Goal: Task Accomplishment & Management: Complete application form

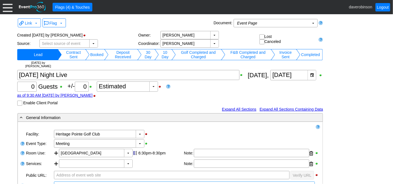
scroll to position [62, 0]
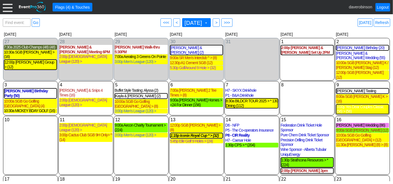
scroll to position [13, 0]
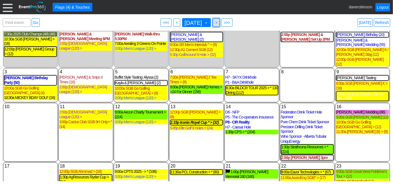
click at [220, 23] on span "● >" at bounding box center [216, 22] width 7 height 8
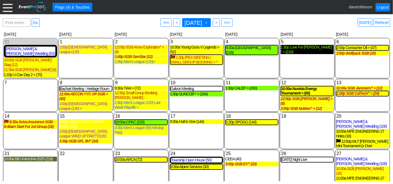
click at [299, 49] on div "1:30p Love For Lewiston * > (216)" at bounding box center [307, 49] width 53 height 9
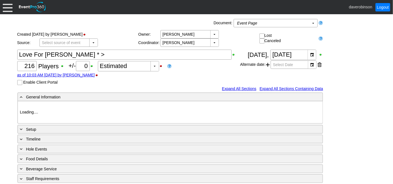
type input "Heritage Pointe Golf Club"
type input "Corporate Tournament"
type input "Scramble"
type input "Shotgun"
type input "Black"
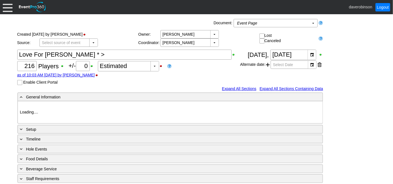
type input "Red"
type input "1033575"
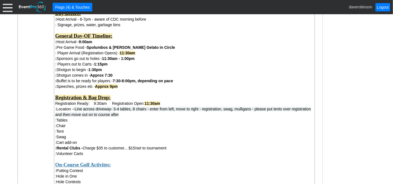
scroll to position [371, 0]
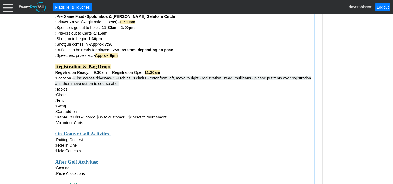
drag, startPoint x: 84, startPoint y: 117, endPoint x: 107, endPoint y: 122, distance: 23.2
click at [107, 122] on div "Attendees: Players: 216-220 Volunteers: 50 (approx 30 on course) Hole Sponsors:…" at bounding box center [184, 137] width 258 height 382
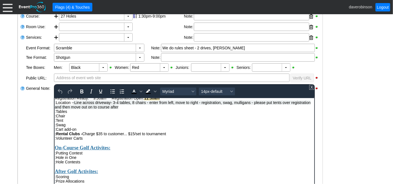
scroll to position [185, 0]
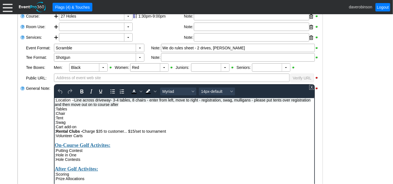
click at [171, 133] on div ":Rental Clubs - Charge $35 to customer... $15/set to tournament" at bounding box center [184, 131] width 259 height 4
click at [97, 137] on div ":Volunteer Carts" at bounding box center [184, 135] width 259 height 4
click at [83, 137] on div ":Volunteer Carts 10" at bounding box center [184, 135] width 259 height 4
drag, startPoint x: 92, startPoint y: 146, endPoint x: 85, endPoint y: 145, distance: 6.8
click at [85, 137] on div ":Volunteer Carts - 10" at bounding box center [184, 135] width 259 height 4
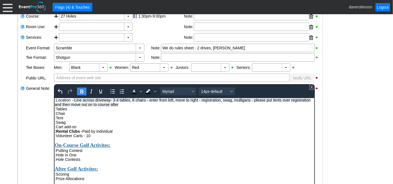
click at [81, 90] on icon "Bold" at bounding box center [81, 91] width 3 height 4
drag, startPoint x: 82, startPoint y: 141, endPoint x: 119, endPoint y: 140, distance: 36.4
click at [119, 133] on div ":Rental Clubs - Paid by individual" at bounding box center [184, 131] width 259 height 4
click at [81, 91] on icon "Bold" at bounding box center [81, 91] width 7 height 7
drag, startPoint x: 82, startPoint y: 142, endPoint x: 56, endPoint y: 139, distance: 26.3
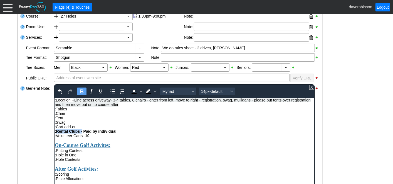
click at [56, 133] on div ":Rental Clubs - Paid by individual" at bounding box center [184, 131] width 259 height 4
click at [81, 90] on icon "Bold" at bounding box center [81, 91] width 3 height 4
click at [93, 129] on div ":Cart add-on" at bounding box center [184, 126] width 259 height 4
click at [75, 106] on span "-Line across driveway- 3-4 tables, 8 chairs - enter from left, move to right - …" at bounding box center [183, 101] width 256 height 9
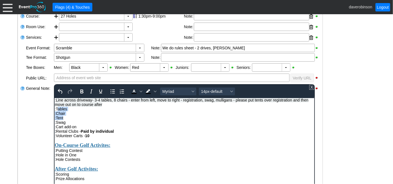
drag, startPoint x: 65, startPoint y: 126, endPoint x: 58, endPoint y: 120, distance: 9.3
click at [58, 120] on div "Attendees: Players: 216-220 Volunteers: 50 (approx 30 on course) Hole Sponsors:…" at bounding box center [184, 148] width 259 height 319
drag, startPoint x: 69, startPoint y: 132, endPoint x: 108, endPoint y: 216, distance: 92.6
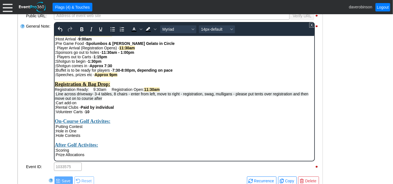
scroll to position [117, 0]
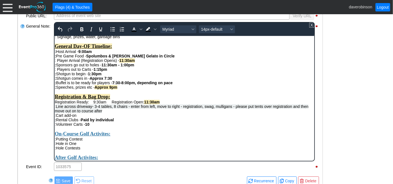
click at [103, 117] on div ":Cart add-on" at bounding box center [184, 115] width 259 height 4
click at [108, 117] on div ":Cart add-on - Decal and water (delivered [DATE]) on eac" at bounding box center [184, 115] width 259 height 4
click at [173, 117] on div ":Cart add-on - Decal and water/player (delivered [DATE]) on eac" at bounding box center [184, 115] width 259 height 4
drag, startPoint x: 80, startPoint y: 125, endPoint x: 171, endPoint y: 123, distance: 90.7
click at [171, 117] on div ":Cart add-on - Decal and water/player (delivered [DATE]) on each" at bounding box center [184, 115] width 259 height 4
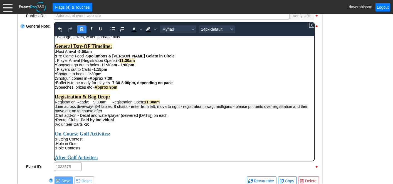
click at [83, 27] on icon "Bold" at bounding box center [81, 29] width 7 height 7
click at [184, 122] on div ": Rental Clubs - Paid by individual" at bounding box center [184, 119] width 259 height 4
click at [55, 113] on div ": Line across driveway- 3-4 tables, 8 chairs - enter from left, move to right -…" at bounding box center [184, 108] width 259 height 9
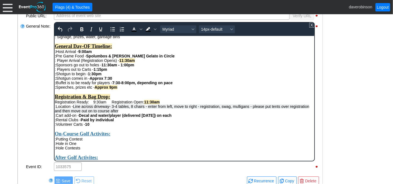
click at [253, 113] on span "Line across driveway- 3-4 tables, 8 chairs - enter from left, move to right - r…" at bounding box center [182, 108] width 255 height 9
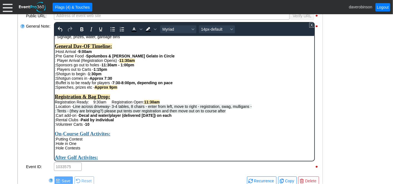
click at [57, 113] on span ": Tents - (they are bringing?) please put tents over registration and then move…" at bounding box center [140, 110] width 171 height 4
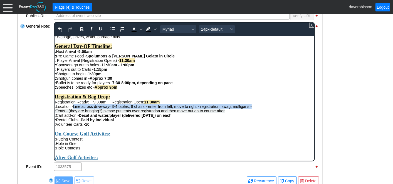
drag, startPoint x: 73, startPoint y: 116, endPoint x: 253, endPoint y: 115, distance: 180.0
click at [253, 108] on div ":Location - Line across driveway- 3-4 tables, 8 chairs - enter from left, move …" at bounding box center [184, 106] width 259 height 4
click at [82, 31] on icon "Bold" at bounding box center [81, 29] width 7 height 7
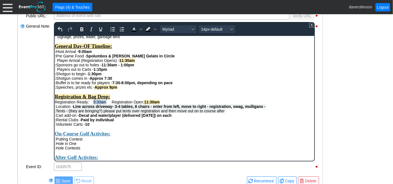
drag, startPoint x: 93, startPoint y: 110, endPoint x: 105, endPoint y: 109, distance: 11.2
click at [105, 104] on div "Total Number of Guests Attending Dinner: Total Golfers only - aware running out…" at bounding box center [184, 59] width 259 height 89
click at [80, 28] on icon "Bold" at bounding box center [81, 29] width 7 height 7
click at [188, 130] on div "Rich Text Area. Press ALT-0 for help." at bounding box center [184, 128] width 259 height 4
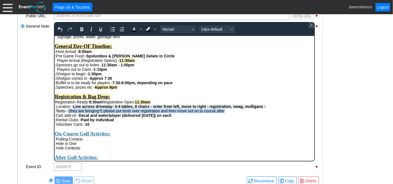
drag, startPoint x: 68, startPoint y: 120, endPoint x: 224, endPoint y: 120, distance: 156.3
click at [224, 113] on div ":Tents - (they are bringing?) please put tents over registration and then move …" at bounding box center [184, 110] width 259 height 4
click at [82, 30] on icon "Bold" at bounding box center [81, 29] width 3 height 4
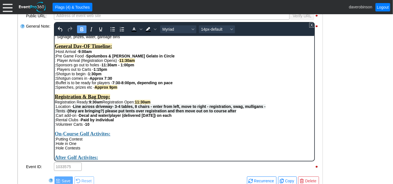
click at [146, 126] on div ":Volunteer Carts - 10" at bounding box center [184, 124] width 259 height 4
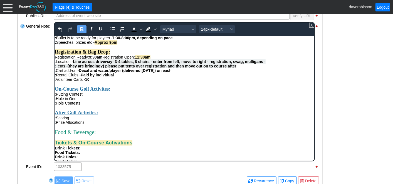
scroll to position [148, 0]
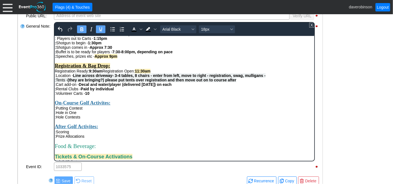
click at [82, 105] on strong "On-Course Golf Activites:" at bounding box center [83, 103] width 56 height 6
click at [103, 82] on strong "(they are bringing?) please put tents over registration and then move out on to…" at bounding box center [151, 79] width 169 height 4
click at [191, 110] on div ":Putting Contest" at bounding box center [184, 107] width 259 height 4
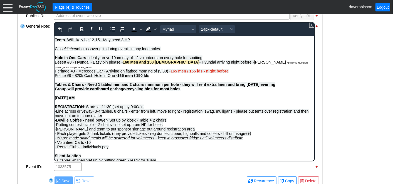
scroll to position [395, 0]
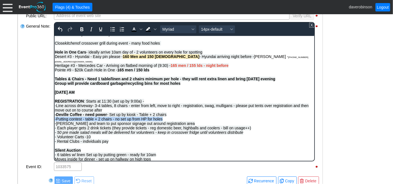
drag, startPoint x: 55, startPoint y: 134, endPoint x: 165, endPoint y: 133, distance: 110.2
click at [165, 133] on div "-Putting contest - table + 2 chairs - no set up from HP for holes -[PERSON_NAME…" at bounding box center [184, 125] width 259 height 18
copy span "-Putting contest - table + 2 chairs - no set up from HP for holes"
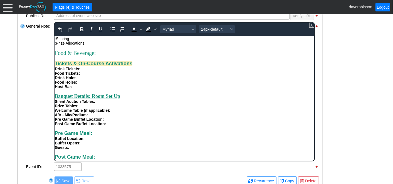
scroll to position [210, 0]
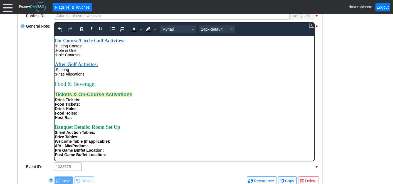
click at [90, 48] on div ":Putting Contest" at bounding box center [184, 45] width 259 height 4
click at [114, 48] on span "-Putting contest - table + 2 chairs - no set up from HP for holes" at bounding box center [139, 45] width 108 height 4
click at [93, 48] on span "table + 2 chairs - no set up from HP for holes" at bounding box center [123, 45] width 77 height 4
drag, startPoint x: 84, startPoint y: 57, endPoint x: 172, endPoint y: 57, distance: 87.9
click at [171, 48] on span "table/linen + 2 chairs - no set up from HP for holes" at bounding box center [128, 45] width 87 height 4
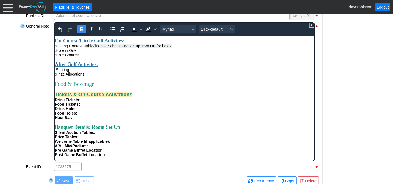
click at [82, 31] on icon "Bold" at bounding box center [81, 29] width 7 height 7
click at [150, 87] on div "Food & Beverage:" at bounding box center [184, 83] width 259 height 6
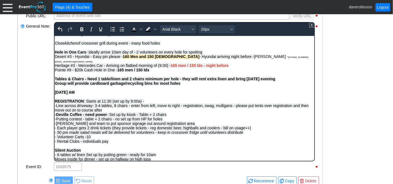
scroll to position [426, 0]
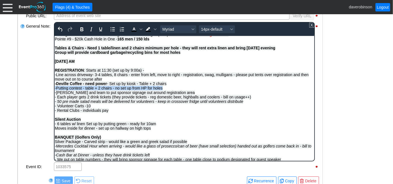
drag, startPoint x: 171, startPoint y: 102, endPoint x: 55, endPoint y: 101, distance: 116.6
click at [55, 101] on div "-Putting contest - table + 2 chairs - no set up from HP for holes -[PERSON_NAME…" at bounding box center [184, 94] width 259 height 18
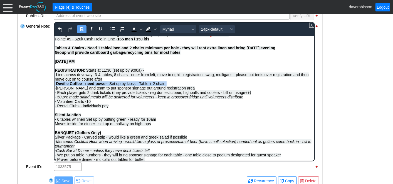
drag, startPoint x: 169, startPoint y: 99, endPoint x: 55, endPoint y: 98, distance: 113.5
click at [55, 85] on div "-Deville Coffee - need power - Set up by kiosk - Table + 2 chairs" at bounding box center [184, 83] width 259 height 4
copy span "-Deville Coffee - need power - Set up by kiosk - Table + 2 chairs"
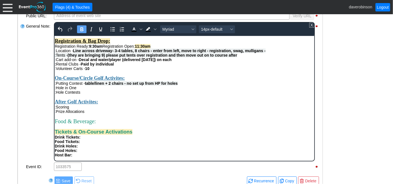
scroll to position [148, 0]
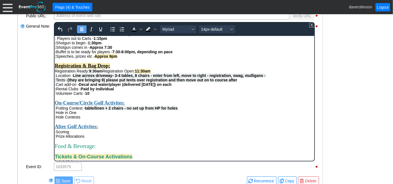
click at [93, 95] on div ":Volunteer Carts - 10" at bounding box center [184, 93] width 259 height 4
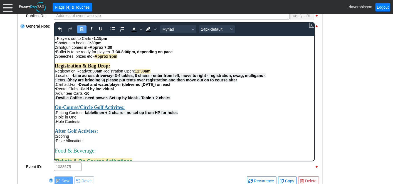
click at [55, 100] on span "-Deville Coffee - need power - Set up by kiosk - Table + 2 chairs" at bounding box center [113, 97] width 116 height 4
click at [55, 100] on span ":Deville Coffee - need power - Set up by kiosk - Table + 2 chairs" at bounding box center [113, 97] width 116 height 4
click at [66, 95] on div ":Volunteer Carts - 10" at bounding box center [184, 93] width 259 height 4
click at [103, 100] on span ":Deville Coffee - need power - Set up by kiosk - Table + 2 chairs" at bounding box center [113, 97] width 116 height 4
click at [56, 100] on span ":Deville Coffee - need power - Set up by kiosk - Table + 2 chairs" at bounding box center [113, 97] width 116 height 4
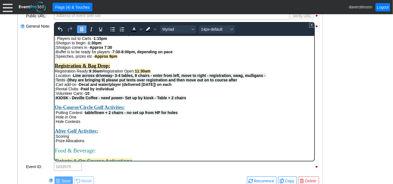
click at [56, 100] on span ":KIOSK - Deville Coffee - need power - Set up by kiosk - Table + 2 chairs" at bounding box center [120, 97] width 131 height 4
click at [69, 100] on span ":KIOSK - Deville Coffee - need power - Set up by kiosk - Table + 2 chairs" at bounding box center [120, 97] width 131 height 4
drag, startPoint x: 79, startPoint y: 107, endPoint x: 55, endPoint y: 107, distance: 23.6
click at [55, 100] on span ":KIOSK area- Deville Coffee - need power - Set up by kiosk - Table + 2 chairs" at bounding box center [124, 97] width 139 height 4
click at [82, 27] on icon "Bold" at bounding box center [81, 29] width 7 height 7
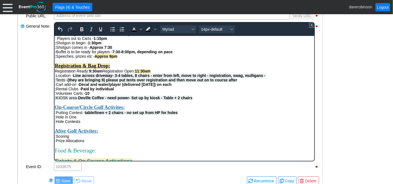
click at [218, 114] on div ":Putting Contest - table/linen + 2 chairs - no set up from HP for holes" at bounding box center [184, 112] width 259 height 4
click at [162, 100] on span "Deville Coffee - need power - Set up by kiosk - Table + 2 chairs" at bounding box center [135, 97] width 114 height 4
drag, startPoint x: 108, startPoint y: 108, endPoint x: 130, endPoint y: 106, distance: 22.1
click at [130, 100] on span "Deville Coffee - need power - Table + 2 chairs" at bounding box center [119, 97] width 82 height 4
click at [154, 29] on icon "Background color Black" at bounding box center [155, 29] width 3 height 3
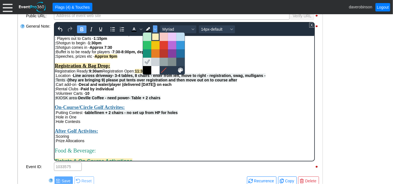
click at [154, 36] on div at bounding box center [155, 36] width 7 height 7
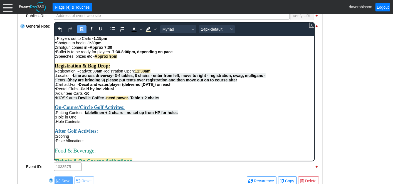
click at [181, 100] on div ": KIOSK area- Deville Coffee - need power - Table + 2 chairs" at bounding box center [184, 97] width 259 height 4
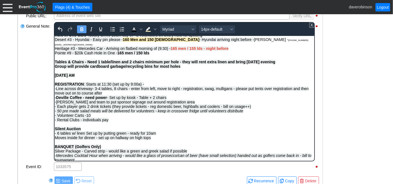
scroll to position [426, 0]
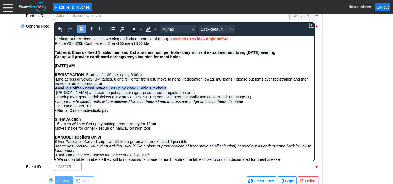
drag, startPoint x: 171, startPoint y: 101, endPoint x: 54, endPoint y: 102, distance: 117.7
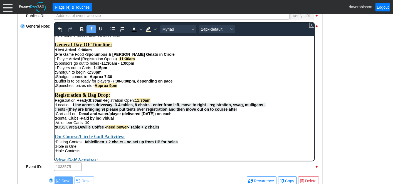
scroll to position [117, 0]
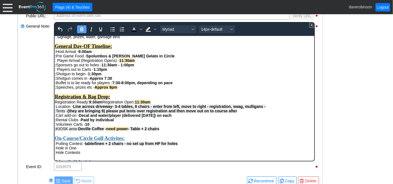
click at [185, 104] on div "Total Number of Guests Attending Dinner: Total Golfers only - aware running out…" at bounding box center [184, 59] width 259 height 89
drag, startPoint x: 164, startPoint y: 111, endPoint x: 249, endPoint y: 112, distance: 85.1
click at [240, 104] on strong "11:30am - LFL Team to set up signage around clubhouse" at bounding box center [187, 101] width 105 height 4
click at [156, 27] on span "Background color Light Yellow" at bounding box center [155, 29] width 4 height 8
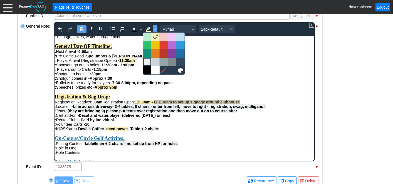
click at [149, 63] on div at bounding box center [147, 61] width 7 height 7
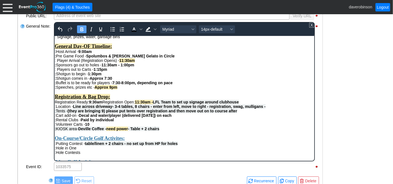
click at [208, 89] on div ": Buffet is to be ready for players - 7:30-8:00pm, depending on pace : Speeches…" at bounding box center [184, 84] width 259 height 9
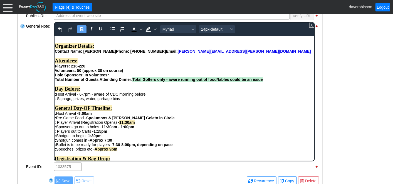
scroll to position [86, 0]
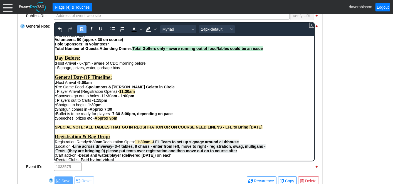
drag, startPoint x: 55, startPoint y: 133, endPoint x: 266, endPoint y: 134, distance: 211.4
click at [262, 129] on strong "SPECIAL NOTE: ALL TABLES THAT GO IN REGSITRATION OR ON COURSE NEED LINENS - LFL…" at bounding box center [159, 126] width 208 height 4
click at [154, 28] on icon "Background color Light Gray" at bounding box center [155, 29] width 3 height 3
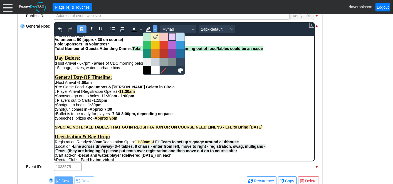
click at [172, 37] on div at bounding box center [172, 36] width 7 height 7
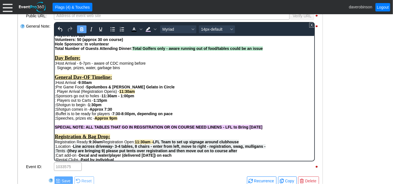
click at [181, 96] on div ": Player Arrival (Registration Opens) - 11:30am : Sponsors go out to holes - 11…" at bounding box center [184, 100] width 259 height 22
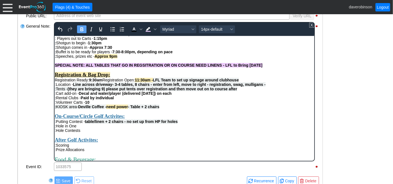
scroll to position [179, 0]
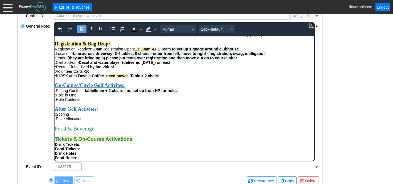
click at [105, 92] on span "table/linen + 2 chairs - no set up from HP for holes" at bounding box center [131, 90] width 93 height 4
click at [87, 92] on span "table + 2 chairs - no set up from HP for holes" at bounding box center [126, 90] width 83 height 4
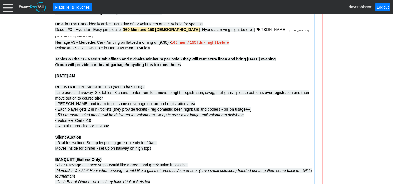
scroll to position [724, 0]
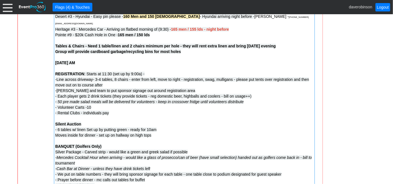
drag, startPoint x: 186, startPoint y: 46, endPoint x: 121, endPoint y: 45, distance: 64.8
click at [121, 45] on div "Heritage #3 - Mercedes Car - Arriving on flatbed morning of (9:30) - 165 men / …" at bounding box center [184, 51] width 258 height 50
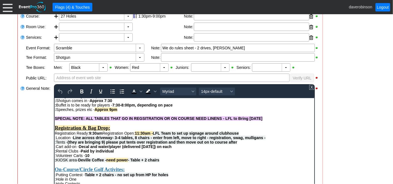
scroll to position [154, 0]
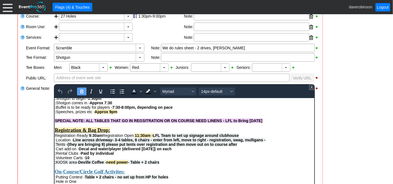
click at [221, 122] on strong "SPECIAL NOTE: ALL TABLES THAT GO IN REGSITRATION OR ON COURSE NEED LINENS - LFL…" at bounding box center [159, 120] width 208 height 4
click at [211, 133] on div "Registration & Bag Drop:" at bounding box center [184, 127] width 259 height 10
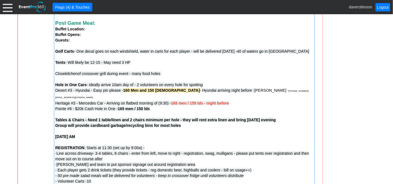
scroll to position [662, 0]
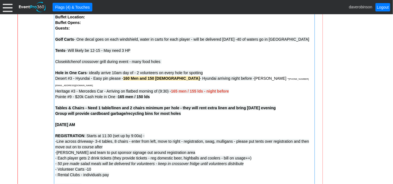
drag, startPoint x: 189, startPoint y: 110, endPoint x: 106, endPoint y: 105, distance: 83.6
click at [106, 105] on div "Heritage #3 - Mercedes Car - Arriving on flatbed morning of (9:30) - 165 men / …" at bounding box center [184, 113] width 258 height 50
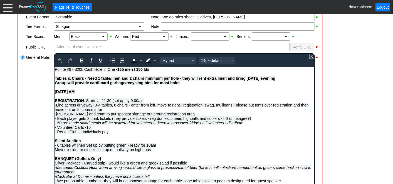
scroll to position [431, 0]
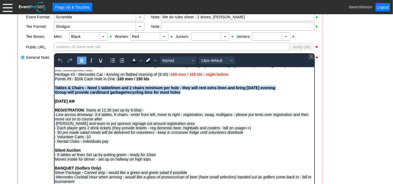
drag, startPoint x: 196, startPoint y: 108, endPoint x: 54, endPoint y: 101, distance: 141.8
click at [55, 101] on div "Heritage #3 - Mercedes Car - Arriving on flatbed morning of (9:30) - 165 men / …" at bounding box center [184, 92] width 259 height 40
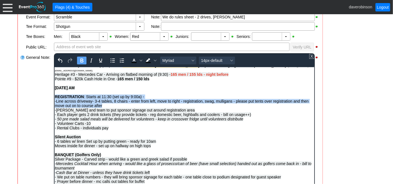
drag, startPoint x: 101, startPoint y: 119, endPoint x: 55, endPoint y: 111, distance: 47.4
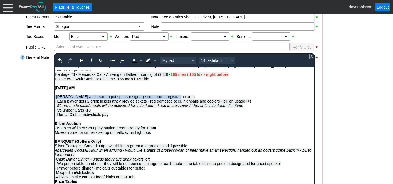
drag, startPoint x: 178, startPoint y: 110, endPoint x: 55, endPoint y: 111, distance: 123.5
click at [55, 107] on div "-[PERSON_NAME] and team to put sponsor signage out around registration area - E…" at bounding box center [184, 100] width 259 height 13
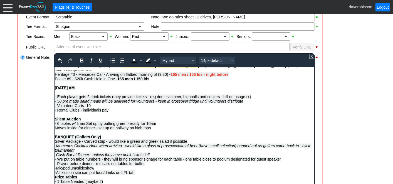
click at [117, 125] on div "- Rental Clubs - individuals pay Silent Auction - 6 tables w/ linen Set up by p…" at bounding box center [184, 116] width 259 height 18
click at [109, 124] on div "- Rental Clubs - individuals pay Silent Auction - 6 tables w/ linen Set up by p…" at bounding box center [184, 116] width 259 height 18
drag, startPoint x: 109, startPoint y: 124, endPoint x: 103, endPoint y: 189, distance: 65.4
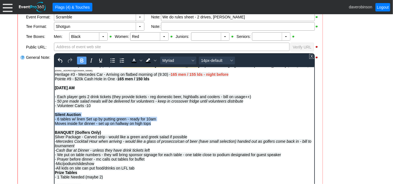
drag, startPoint x: 153, startPoint y: 140, endPoint x: 52, endPoint y: 130, distance: 101.2
copy div "Silent Auction - 6 tables w/ linen Set up by putting green - ready for 10am Mov…"
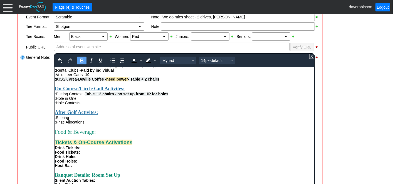
scroll to position [183, 0]
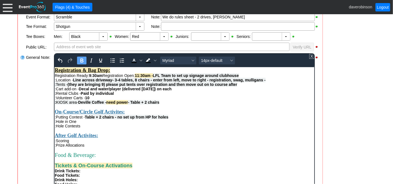
click at [166, 104] on div ": KIOSK area- Deville Coffee - need power - Table + 2 chairs" at bounding box center [184, 102] width 259 height 4
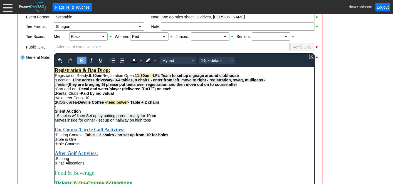
click at [61, 117] on div ": Silent Auction - 6 tables w/ linen Set up by putting green - ready for 10am M…" at bounding box center [184, 113] width 259 height 18
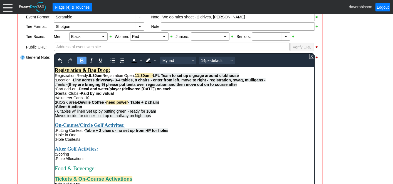
drag, startPoint x: 83, startPoint y: 117, endPoint x: 57, endPoint y: 117, distance: 26.4
click at [57, 117] on div ": Silent Auction - 6 tables w/ linen Set up by putting green - ready for 10am M…" at bounding box center [184, 110] width 259 height 13
click at [78, 57] on icon "Bold" at bounding box center [81, 60] width 7 height 7
click at [87, 113] on span "Silent Auction - 6 tables w/ linen Set up by putting green - ready for 10am" at bounding box center [105, 108] width 101 height 9
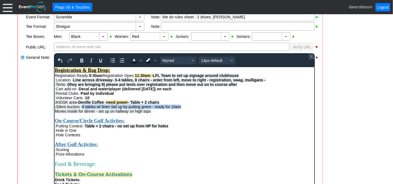
drag, startPoint x: 82, startPoint y: 118, endPoint x: 180, endPoint y: 116, distance: 98.2
click at [180, 108] on span "Silent Auction - 6 tables w/ linen Set up by putting green - ready for 10am" at bounding box center [118, 106] width 125 height 4
click at [81, 60] on icon "Bold" at bounding box center [81, 60] width 3 height 4
click at [182, 128] on div ":Putting Contest - Table + 2 chairs - no set up from HP for holes" at bounding box center [184, 125] width 259 height 4
click at [89, 77] on div "Total Number of Guests Attending Dinner: Total Golfers only - aware running out…" at bounding box center [184, 29] width 259 height 98
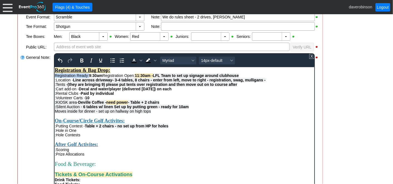
drag, startPoint x: 89, startPoint y: 84, endPoint x: 53, endPoint y: 84, distance: 35.6
click at [155, 61] on span "Background color Black" at bounding box center [155, 60] width 4 height 8
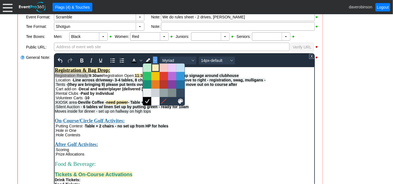
click at [153, 70] on div at bounding box center [155, 67] width 7 height 7
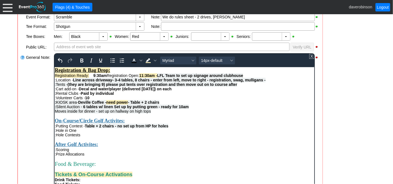
click at [69, 82] on div ":Location - Line across driveway- 3-4 tables, 8 chairs - enter from left, move …" at bounding box center [184, 79] width 259 height 4
drag, startPoint x: 71, startPoint y: 89, endPoint x: 55, endPoint y: 89, distance: 16.4
click at [55, 82] on div ":Location - Line across driveway- 3-4 tables, 8 chairs - enter from left, move …" at bounding box center [184, 79] width 259 height 4
click at [149, 60] on icon "Background color Light Yellow" at bounding box center [148, 60] width 7 height 7
drag, startPoint x: 66, startPoint y: 94, endPoint x: 55, endPoint y: 95, distance: 11.7
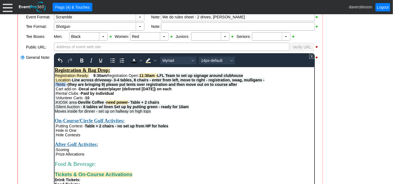
click at [55, 86] on span ":Tents - (they are bringing 9) please put tents over registration and then move…" at bounding box center [146, 84] width 182 height 4
click at [147, 57] on icon "Background color Light Yellow" at bounding box center [148, 60] width 7 height 7
drag, startPoint x: 77, startPoint y: 98, endPoint x: 54, endPoint y: 97, distance: 22.5
click at [55, 91] on div ":Cart add-on - Decal and water/player (delivered [DATE]) on each" at bounding box center [184, 88] width 259 height 4
click at [151, 60] on span "Background color Light Yellow" at bounding box center [147, 60] width 9 height 8
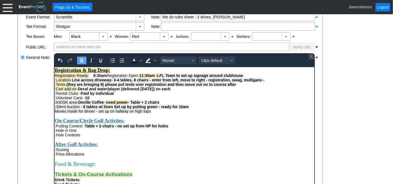
click at [177, 104] on div ": KIOSK area- Deville Coffee - need power - Table + 2 chairs" at bounding box center [184, 102] width 259 height 4
drag, startPoint x: 79, startPoint y: 102, endPoint x: 108, endPoint y: 168, distance: 71.7
drag, startPoint x: 149, startPoint y: 62, endPoint x: 84, endPoint y: 10, distance: 83.3
click at [149, 62] on icon "Background color Light Yellow" at bounding box center [147, 62] width 5 height 1
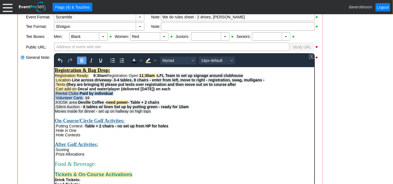
drag, startPoint x: 83, startPoint y: 107, endPoint x: 54, endPoint y: 105, distance: 29.3
click at [146, 62] on icon "Background color Light Yellow" at bounding box center [148, 60] width 7 height 7
click at [124, 95] on div ": Rental Clubs - Paid by individual" at bounding box center [184, 93] width 259 height 4
drag, startPoint x: 121, startPoint y: 104, endPoint x: 81, endPoint y: 100, distance: 39.7
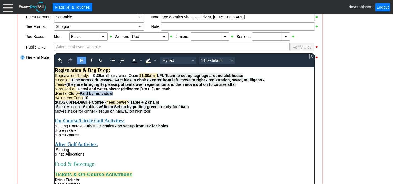
click at [81, 95] on div ": Rental Clubs - Paid by individual" at bounding box center [184, 93] width 259 height 4
click at [155, 58] on span "Background color Light Yellow" at bounding box center [155, 60] width 4 height 8
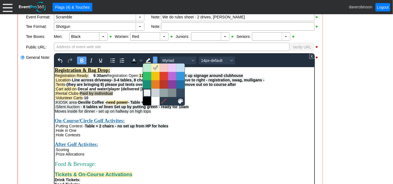
click at [149, 93] on div at bounding box center [147, 92] width 7 height 7
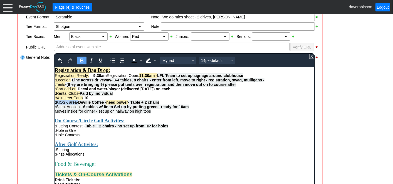
drag, startPoint x: 78, startPoint y: 112, endPoint x: 55, endPoint y: 110, distance: 22.6
click at [55, 104] on div ": KIOSK area- Deville Coffee - need power - Table + 2 chairs" at bounding box center [184, 102] width 259 height 4
click at [154, 60] on icon "Background color Light Gray" at bounding box center [155, 60] width 3 height 3
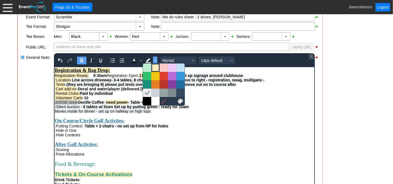
click at [156, 69] on div at bounding box center [155, 67] width 7 height 7
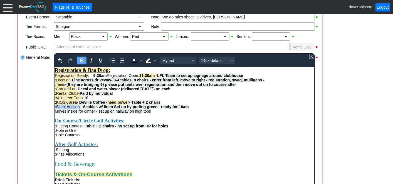
drag, startPoint x: 79, startPoint y: 116, endPoint x: 54, endPoint y: 118, distance: 25.1
click at [148, 58] on icon "Background color Light Yellow" at bounding box center [147, 60] width 4 height 4
click at [193, 113] on div ": Silent Auction - 6 tables w/ linen Set up by putting green - ready for 10am M…" at bounding box center [184, 108] width 259 height 9
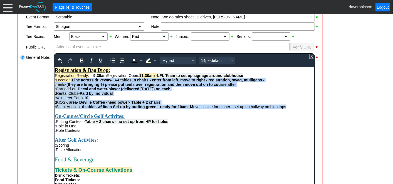
drag, startPoint x: 71, startPoint y: 89, endPoint x: 289, endPoint y: 117, distance: 219.9
click at [289, 117] on div "Attendees: Players: 216-220 Volunteers: 50 (approx 30 on course) Hole Sponsors:…" at bounding box center [184, 119] width 259 height 319
click at [82, 60] on icon "Bold" at bounding box center [81, 60] width 3 height 4
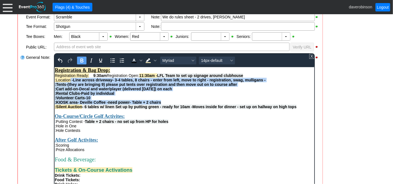
click at [82, 60] on icon "Bold" at bounding box center [81, 60] width 3 height 4
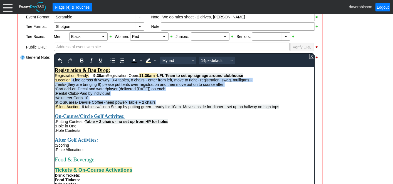
click at [185, 91] on div ":Cart add-on - Decal and water/player (delivered [DATE]) on each" at bounding box center [184, 88] width 259 height 4
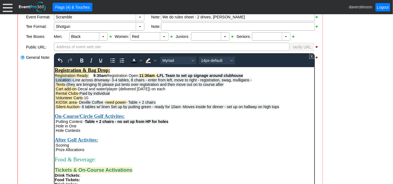
drag, startPoint x: 73, startPoint y: 89, endPoint x: 55, endPoint y: 86, distance: 18.3
drag, startPoint x: 80, startPoint y: 62, endPoint x: 20, endPoint y: 16, distance: 75.5
click at [80, 62] on icon "Bold" at bounding box center [81, 60] width 7 height 7
drag, startPoint x: 67, startPoint y: 95, endPoint x: 51, endPoint y: 93, distance: 16.3
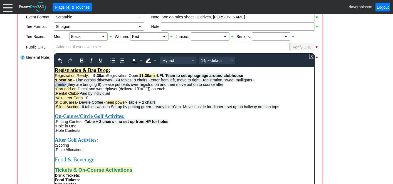
click at [81, 62] on icon "Bold" at bounding box center [81, 60] width 7 height 7
drag, startPoint x: 77, startPoint y: 100, endPoint x: 52, endPoint y: 98, distance: 24.8
drag, startPoint x: 79, startPoint y: 60, endPoint x: 22, endPoint y: 22, distance: 68.7
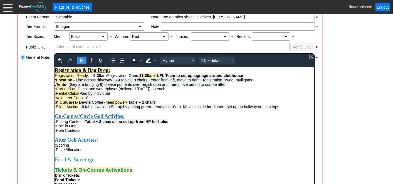
click at [79, 60] on icon "Bold" at bounding box center [81, 60] width 7 height 7
drag, startPoint x: 79, startPoint y: 104, endPoint x: 54, endPoint y: 104, distance: 25.3
click at [82, 61] on icon "Bold" at bounding box center [81, 60] width 3 height 4
drag, startPoint x: 84, startPoint y: 107, endPoint x: 53, endPoint y: 107, distance: 30.3
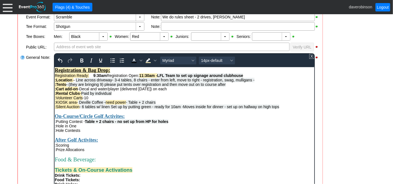
click at [82, 57] on icon "Bold" at bounding box center [81, 60] width 7 height 7
drag, startPoint x: 77, startPoint y: 113, endPoint x: 54, endPoint y: 111, distance: 23.2
click at [80, 59] on icon "Bold" at bounding box center [81, 60] width 3 height 4
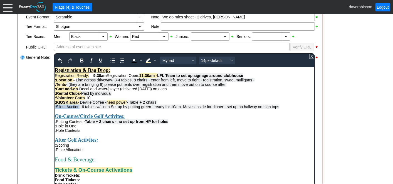
drag, startPoint x: 79, startPoint y: 117, endPoint x: 55, endPoint y: 115, distance: 24.3
click at [55, 108] on div ": Silent Auction - 6 tables w/ linen Set up by putting green - ready for 10am -…" at bounding box center [184, 106] width 259 height 4
drag, startPoint x: 85, startPoint y: 61, endPoint x: 33, endPoint y: 3, distance: 77.6
click at [85, 61] on button "Bold" at bounding box center [81, 60] width 9 height 8
drag, startPoint x: 89, startPoint y: 86, endPoint x: 54, endPoint y: 84, distance: 35.1
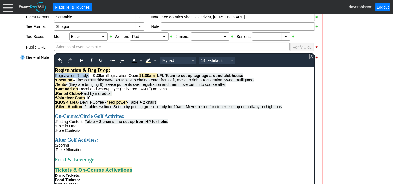
click at [80, 60] on icon "Bold" at bounding box center [81, 60] width 7 height 7
drag, startPoint x: 114, startPoint y: 84, endPoint x: 147, endPoint y: 84, distance: 33.1
click at [147, 77] on div "Total Number of Guests Attending Dinner: Total Golfers only - aware running out…" at bounding box center [184, 29] width 259 height 98
drag, startPoint x: 82, startPoint y: 60, endPoint x: 45, endPoint y: 9, distance: 62.8
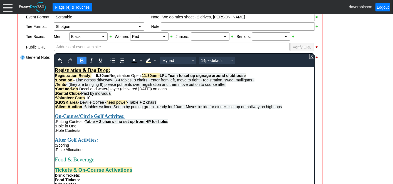
click at [82, 60] on icon "Bold" at bounding box center [81, 60] width 7 height 7
click at [215, 119] on div "On-Course/Circle Golf Activites:" at bounding box center [184, 116] width 259 height 6
drag, startPoint x: 114, startPoint y: 83, endPoint x: 149, endPoint y: 85, distance: 35.4
click at [149, 77] on div "Total Number of Guests Attending Dinner: Total Golfers only - aware running out…" at bounding box center [184, 29] width 259 height 98
click at [148, 61] on icon "Background color Light Yellow" at bounding box center [148, 60] width 7 height 7
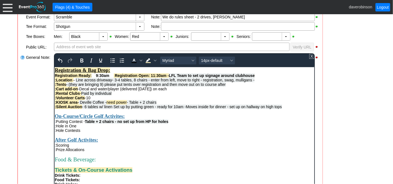
click at [179, 119] on div "On-Course/Circle Golf Activites:" at bounding box center [184, 116] width 259 height 6
drag, startPoint x: 170, startPoint y: 84, endPoint x: 255, endPoint y: 85, distance: 84.6
click at [255, 77] on span "LFL Team to set up signage around clubhouse" at bounding box center [212, 75] width 86 height 4
click at [80, 60] on icon "Bold" at bounding box center [81, 60] width 3 height 4
click at [189, 100] on div ":Volunteer Carts - 10" at bounding box center [184, 97] width 259 height 4
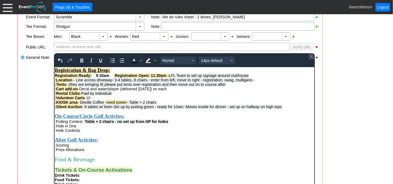
click at [238, 142] on div "After Golf Activites:" at bounding box center [184, 140] width 259 height 6
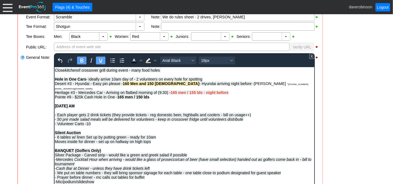
scroll to position [431, 0]
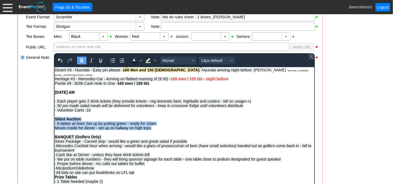
drag, startPoint x: 158, startPoint y: 145, endPoint x: 102, endPoint y: 197, distance: 77.0
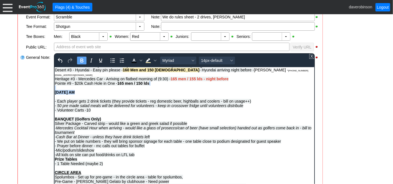
drag, startPoint x: 80, startPoint y: 106, endPoint x: 21, endPoint y: 100, distance: 59.2
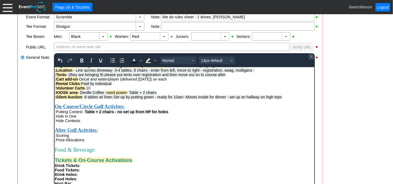
scroll to position [183, 0]
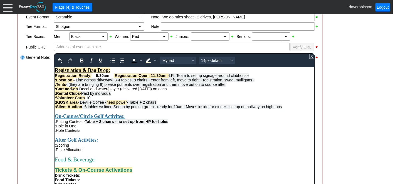
click at [85, 128] on div ":Hole in One" at bounding box center [184, 125] width 259 height 4
drag, startPoint x: 55, startPoint y: 137, endPoint x: 77, endPoint y: 136, distance: 22.9
click at [77, 128] on div ":Hole in One - D3, H3, P9 - DETAILS IN HOLE EVENTS" at bounding box center [184, 125] width 259 height 4
click at [78, 57] on icon "Bold" at bounding box center [81, 60] width 7 height 7
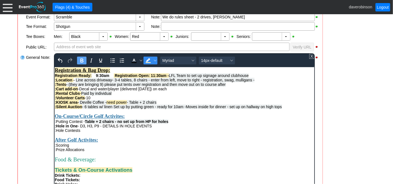
click at [145, 59] on icon "Background color Light Yellow" at bounding box center [148, 60] width 7 height 7
click at [135, 132] on div ":Hole Contests" at bounding box center [184, 130] width 259 height 4
click at [160, 128] on div ":Hole in One - D3, H3, P9 - DETAILS IN HOLE EVENTS" at bounding box center [184, 125] width 259 height 4
click at [161, 142] on div "After Golf Activites:" at bounding box center [184, 140] width 259 height 6
click at [85, 132] on div ":Hole Contests" at bounding box center [184, 130] width 259 height 4
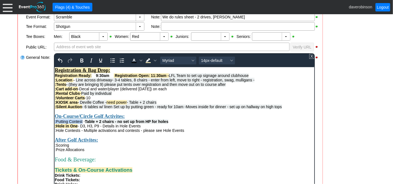
drag, startPoint x: 82, startPoint y: 133, endPoint x: 52, endPoint y: 132, distance: 30.1
click at [54, 132] on html "12 carts reserved AB [PERSON_NAME] - [PHONE_NUMBER] [EMAIL_ADDRESS][DOMAIN_NAME…" at bounding box center [184, 184] width 260 height 603
click at [82, 62] on icon "Bold" at bounding box center [81, 60] width 7 height 7
drag, startPoint x: 80, startPoint y: 142, endPoint x: 55, endPoint y: 143, distance: 25.6
click at [55, 132] on div ":Hole Contests - Multiple activations and contests - please see Hole Events" at bounding box center [184, 130] width 259 height 4
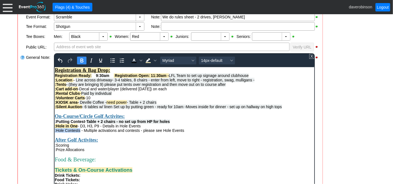
click at [82, 60] on icon "Bold" at bounding box center [81, 60] width 3 height 4
click at [145, 57] on icon "Background color Light Yellow" at bounding box center [148, 60] width 7 height 7
drag, startPoint x: 86, startPoint y: 134, endPoint x: 53, endPoint y: 131, distance: 33.8
click at [54, 131] on html "12 carts reserved AB [PERSON_NAME] - [PHONE_NUMBER] [EMAIL_ADDRESS][DOMAIN_NAME…" at bounding box center [184, 184] width 260 height 603
drag, startPoint x: 89, startPoint y: 133, endPoint x: 172, endPoint y: 134, distance: 83.2
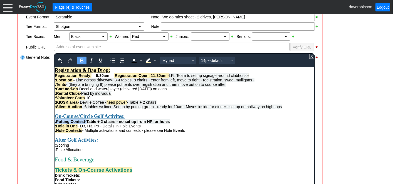
click at [172, 123] on div ":Putting Contest - Table + 2 chairs - no set up from HP for holes" at bounding box center [184, 121] width 259 height 4
click at [81, 60] on icon "Bold" at bounding box center [81, 60] width 7 height 7
click at [177, 128] on div ":Hole in One - D3, H3, P9 - Details in Hole Events" at bounding box center [184, 125] width 259 height 4
click at [172, 119] on div "On-Course/Circle Golf Activites:" at bounding box center [184, 116] width 259 height 6
click at [172, 123] on div ":Putting Contest - Table + 2 chairs - no set up from HP for holes" at bounding box center [184, 121] width 259 height 4
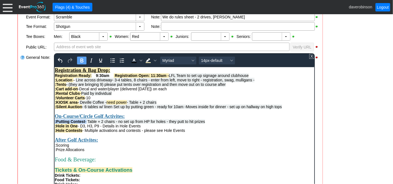
drag, startPoint x: 86, startPoint y: 133, endPoint x: 48, endPoint y: 132, distance: 38.1
click at [54, 132] on html "12 carts reserved AB [PERSON_NAME] - [PHONE_NUMBER] [EMAIL_ADDRESS][DOMAIN_NAME…" at bounding box center [184, 184] width 260 height 603
click at [145, 58] on icon "Background color Light Yellow" at bounding box center [148, 60] width 7 height 7
click at [24, 137] on div at bounding box center [23, 123] width 6 height 140
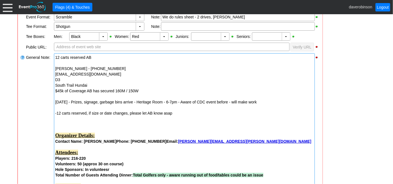
drag, startPoint x: 55, startPoint y: 99, endPoint x: 100, endPoint y: 98, distance: 45.4
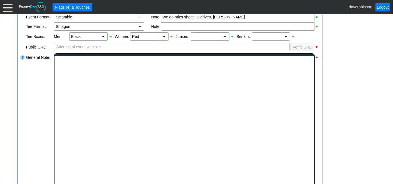
scroll to position [0, 0]
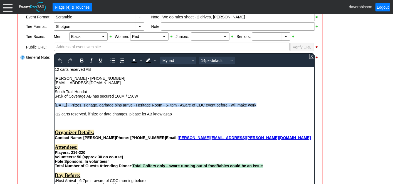
drag, startPoint x: 55, startPoint y: 104, endPoint x: 270, endPoint y: 104, distance: 214.2
click at [270, 104] on div "[DATE] - Prizes, signage, garbage bins arrive - Heritage Room - 6-7pm - Aware o…" at bounding box center [184, 108] width 259 height 13
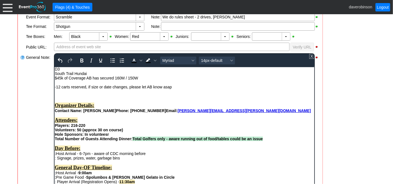
scroll to position [31, 0]
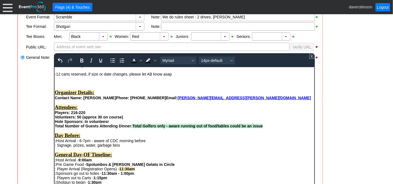
click at [68, 104] on div "Rich Text Area. Press ALT-0 for help." at bounding box center [184, 102] width 259 height 4
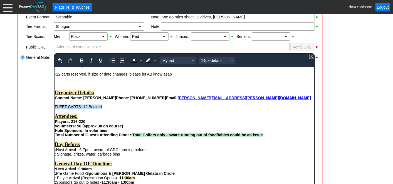
drag, startPoint x: 106, startPoint y: 110, endPoint x: 107, endPoint y: 166, distance: 56.2
click at [112, 108] on div "FLEET CARTS: 12 Booked" at bounding box center [184, 106] width 259 height 4
drag, startPoint x: 55, startPoint y: 125, endPoint x: 70, endPoint y: 125, distance: 14.5
click at [70, 123] on strong "Players: 216-220" at bounding box center [70, 121] width 31 height 4
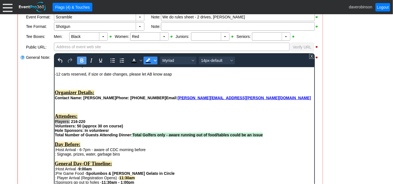
click at [154, 60] on icon "Background color Black" at bounding box center [155, 61] width 3 height 2
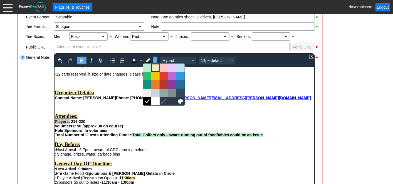
click at [154, 66] on div at bounding box center [155, 67] width 7 height 7
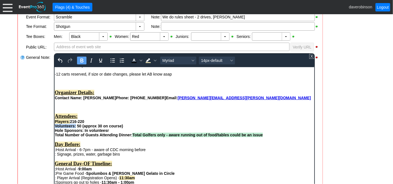
drag, startPoint x: 75, startPoint y: 129, endPoint x: 55, endPoint y: 130, distance: 20.6
click at [55, 128] on strong "Volunteers: 50 (approx 30 on course)" at bounding box center [89, 125] width 68 height 4
click at [150, 59] on icon "Background color Light Yellow" at bounding box center [148, 60] width 7 height 7
drag, startPoint x: 84, startPoint y: 134, endPoint x: 112, endPoint y: 92, distance: 50.6
click at [55, 132] on strong "Hole Sponsors: In volunteesr" at bounding box center [82, 130] width 54 height 4
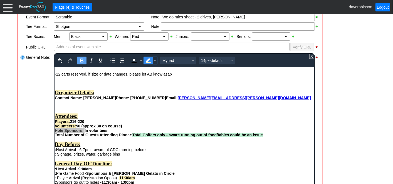
click at [147, 58] on icon "Background color Light Yellow" at bounding box center [147, 60] width 4 height 4
drag, startPoint x: 131, startPoint y: 138, endPoint x: 85, endPoint y: 97, distance: 61.9
click at [55, 137] on strong "Total Number of Guests Attending Dinner: Total Golfers only - aware running out…" at bounding box center [159, 134] width 208 height 4
click at [149, 60] on icon "Background color Light Yellow" at bounding box center [148, 60] width 7 height 7
click at [150, 147] on div "Day Before:" at bounding box center [184, 144] width 259 height 6
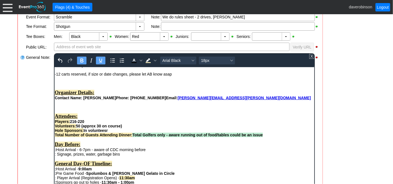
click at [188, 119] on div "Attendees:" at bounding box center [184, 116] width 259 height 6
click at [67, 145] on strong "Day Before:" at bounding box center [68, 144] width 26 height 6
click at [61, 142] on div "Total Number of Guests Attending Dinner: Total Golfers only - aware running out…" at bounding box center [184, 181] width 259 height 98
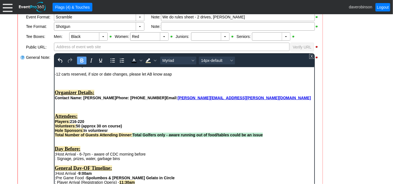
drag, startPoint x: 70, startPoint y: 125, endPoint x: 86, endPoint y: 126, distance: 15.9
click at [86, 123] on div "Players: 216-220" at bounding box center [184, 121] width 259 height 4
click at [81, 58] on icon "Bold" at bounding box center [81, 60] width 7 height 7
drag, startPoint x: 76, startPoint y: 129, endPoint x: 123, endPoint y: 130, distance: 46.7
click at [123, 128] on div "Volunteers: 50 (approx 30 on course)" at bounding box center [184, 125] width 259 height 4
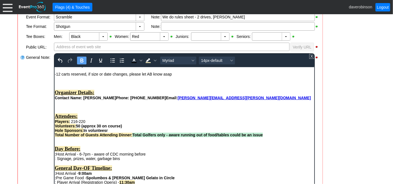
click at [81, 59] on icon "Bold" at bounding box center [81, 60] width 7 height 7
click at [136, 123] on div "Players: 216-220" at bounding box center [184, 121] width 259 height 4
click at [85, 132] on strong "Hole Sponsors: In volunteesr" at bounding box center [81, 130] width 53 height 4
click at [112, 132] on div "Hole Sponsors: In volunteesr" at bounding box center [184, 130] width 259 height 4
drag, startPoint x: 84, startPoint y: 134, endPoint x: 116, endPoint y: 135, distance: 32.0
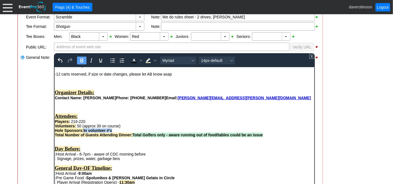
click at [116, 132] on div "Hole Sponsors: In volunteer #'s" at bounding box center [184, 130] width 259 height 4
click at [82, 59] on icon "Bold" at bounding box center [81, 60] width 3 height 4
click at [184, 151] on div "Day Before:" at bounding box center [184, 148] width 259 height 6
click at [78, 141] on div "Rich Text Area. Press ALT-0 for help." at bounding box center [184, 139] width 259 height 4
click at [78, 141] on div ":Fleet Carts:" at bounding box center [184, 139] width 259 height 4
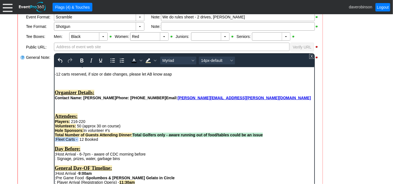
drag, startPoint x: 78, startPoint y: 144, endPoint x: 106, endPoint y: 201, distance: 63.6
drag, startPoint x: 81, startPoint y: 61, endPoint x: 134, endPoint y: 58, distance: 53.5
click at [87, 61] on div at bounding box center [91, 60] width 31 height 11
click at [148, 60] on icon "Background color Light Yellow" at bounding box center [148, 60] width 7 height 7
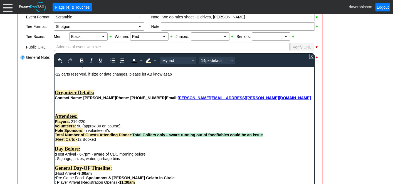
click at [162, 141] on div ":Fleet Carts - 12 Booked" at bounding box center [184, 139] width 259 height 4
drag, startPoint x: 78, startPoint y: 142, endPoint x: 52, endPoint y: 142, distance: 26.4
click at [82, 59] on icon "Bold" at bounding box center [81, 60] width 3 height 4
click at [119, 119] on div "Attendees:" at bounding box center [184, 116] width 259 height 6
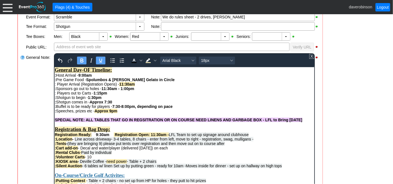
scroll to position [124, 0]
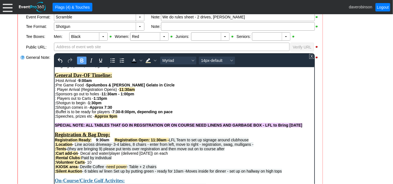
click at [135, 87] on strong "Spolumbos & [PERSON_NAME] Gelato in Circle" at bounding box center [130, 84] width 88 height 4
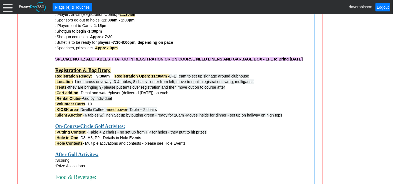
scroll to position [415, 0]
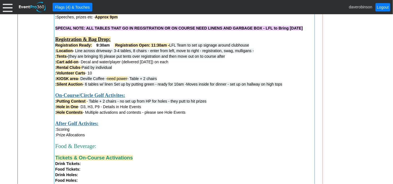
click at [192, 115] on div ":Hole Contests - Multiple activations and contests - please see Hole Events" at bounding box center [184, 112] width 258 height 6
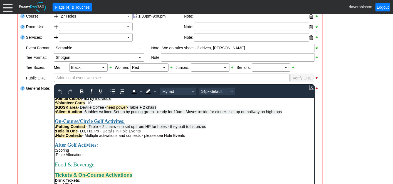
scroll to position [216, 0]
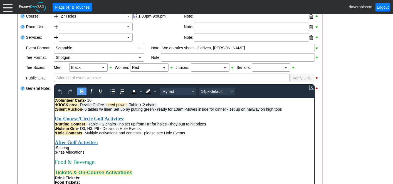
click at [55, 126] on strong ":Putting Contest" at bounding box center [70, 123] width 30 height 4
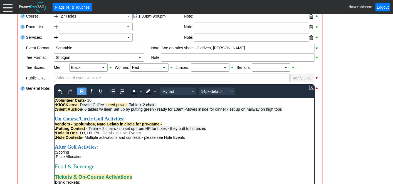
click at [94, 126] on strong "Vendors - Spolumbos, Nato Gelato in circle for pre-game -" at bounding box center [108, 123] width 107 height 4
click at [146, 126] on strong "Vendors - Spolumbos (Table 2chairs), Nato Gelato in circle for pre-game -" at bounding box center [122, 123] width 135 height 4
click at [107, 126] on strong "Vendors - Spolumbos (Table 2chairs), Nato Gelato (table 2 chairs) in circle for…" at bounding box center [137, 123] width 164 height 4
click at [162, 126] on strong "Vendors - Spolumbos (Table + 2chairs), Nato Gelato (table 2 chairs) in circle f…" at bounding box center [138, 123] width 167 height 4
click at [55, 126] on strong "Vendors - Spolumbos (Table + 2chairs), Nato Gelato (table+ 2 chairs) in circle …" at bounding box center [140, 123] width 170 height 4
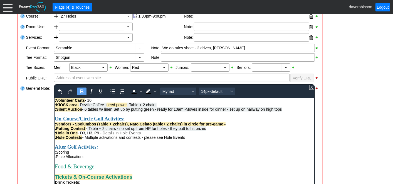
click at [228, 130] on div ":Putting Contest - Table + 2 chairs - no set up from HP for holes - they putt t…" at bounding box center [184, 128] width 259 height 4
click at [225, 126] on strong ":Vendors - Spolumbos (Table + 2chairs), Nato Gelato (table+ 2 chairs) in circle…" at bounding box center [140, 123] width 171 height 4
click at [182, 126] on strong ":Vendors - Spolumbos (Table + 2chairs), Nato Gelato (table+ 2 chairs) in circle…" at bounding box center [139, 123] width 169 height 4
click at [128, 126] on strong ":Vendors - Spolumbos (Table + 2chairs), Nato Gelato in circle for pre-game" at bounding box center [124, 123] width 138 height 4
click at [175, 126] on div ":Vendors - Spolumbos, Nato Gelato in circle for pre-game" at bounding box center [184, 123] width 259 height 4
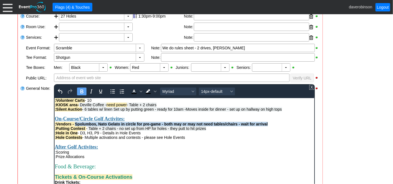
drag, startPoint x: 75, startPoint y: 135, endPoint x: 271, endPoint y: 135, distance: 195.6
click at [271, 126] on div ":Vendors - Spolumbos, Nato Gelato in circle for pre-game - both may or may not …" at bounding box center [184, 123] width 259 height 4
click at [81, 90] on icon "Bold" at bounding box center [81, 91] width 3 height 4
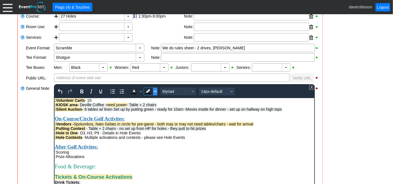
click at [154, 93] on span "Background color Black" at bounding box center [155, 91] width 4 height 8
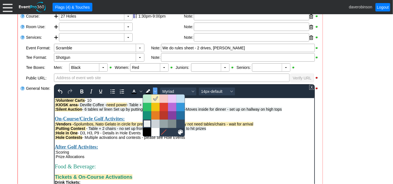
click at [147, 124] on div at bounding box center [147, 123] width 7 height 7
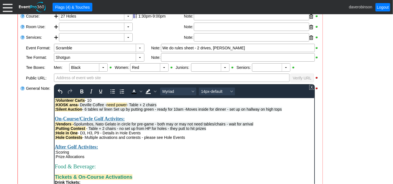
click at [214, 139] on div ":Hole Contests - Multiple activations and contests - please see Hole Events" at bounding box center [184, 137] width 259 height 4
drag, startPoint x: 122, startPoint y: 136, endPoint x: 131, endPoint y: 135, distance: 8.7
click at [131, 126] on span "Spolumbos, Nato Gelato in circle for pre-game - both may or may not need tables…" at bounding box center [162, 123] width 179 height 4
click at [84, 93] on icon "Bold" at bounding box center [81, 91] width 7 height 7
click at [164, 126] on span "Spolumbos, Nato Gelato in circle for pre-game - both may or may not need tables…" at bounding box center [162, 123] width 178 height 4
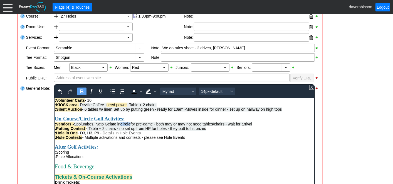
drag, startPoint x: 123, startPoint y: 135, endPoint x: 132, endPoint y: 134, distance: 8.9
click at [130, 126] on strong "circle" at bounding box center [125, 123] width 10 height 4
click at [153, 90] on span "Background color Light Gray" at bounding box center [155, 91] width 4 height 8
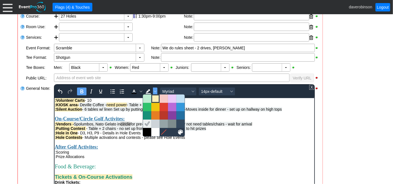
click at [154, 100] on div at bounding box center [155, 98] width 7 height 7
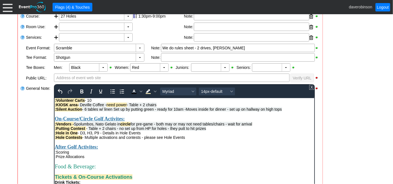
click at [257, 130] on div ":Putting Contest - Table + 2 chairs - no set up from HP for holes - they putt t…" at bounding box center [184, 128] width 259 height 4
click at [256, 126] on div ":Vendors - Spolumbos, Nato Gelato in circle for pre-game - both may or may not …" at bounding box center [184, 123] width 259 height 4
drag, startPoint x: 139, startPoint y: 136, endPoint x: 144, endPoint y: 136, distance: 5.6
click at [151, 126] on span "Spolumbos, Nato Gelato in circle for pre-game - both may or may not need tables…" at bounding box center [162, 123] width 178 height 4
click at [139, 126] on span "Spolumbos, Nato Gelato in circle for pre-game - both may or may not need tables…" at bounding box center [162, 123] width 178 height 4
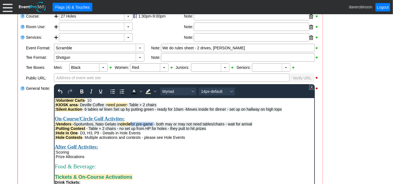
drag, startPoint x: 132, startPoint y: 135, endPoint x: 155, endPoint y: 135, distance: 23.1
click at [155, 126] on span "Spolumbos, Nato Gelato in circle for pre-game - both may or may not need tables…" at bounding box center [162, 123] width 178 height 4
click at [81, 88] on icon "Bold" at bounding box center [81, 91] width 7 height 7
click at [149, 90] on icon "Background color Light Yellow" at bounding box center [148, 91] width 7 height 7
click at [188, 121] on div "On-Course/Circle Golf Activites:" at bounding box center [184, 118] width 259 height 6
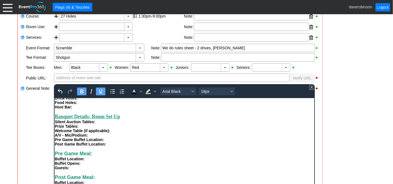
scroll to position [278, 0]
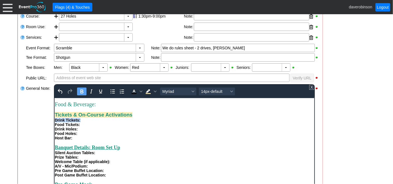
drag, startPoint x: 55, startPoint y: 135, endPoint x: 80, endPoint y: 135, distance: 25.3
click at [80, 122] on span "Drink Tickets:" at bounding box center [68, 119] width 26 height 4
click at [145, 89] on icon "Background color Light Yellow" at bounding box center [148, 91] width 7 height 7
drag, startPoint x: 99, startPoint y: 134, endPoint x: 98, endPoint y: 137, distance: 2.8
click at [98, 122] on div "Drink Tickets:" at bounding box center [184, 119] width 259 height 4
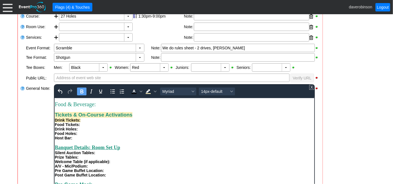
click at [94, 122] on div "Drink Tickets:" at bounding box center [184, 119] width 259 height 4
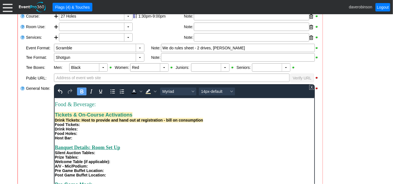
click at [136, 122] on span "Drink Tickets: Host to provide and hand out at registration - bill on consumpti…" at bounding box center [129, 119] width 148 height 4
click at [228, 122] on div "Drink Tickets: Host to provide and hand out 2/player at registration - bill on …" at bounding box center [184, 119] width 259 height 4
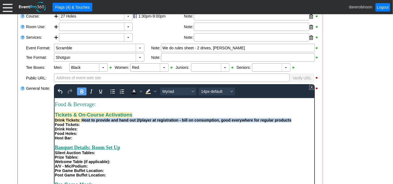
drag, startPoint x: 81, startPoint y: 136, endPoint x: 292, endPoint y: 135, distance: 211.4
click at [292, 122] on div "Drink Tickets: Host to provide and hand out 2/player at registration - bill on …" at bounding box center [184, 119] width 259 height 4
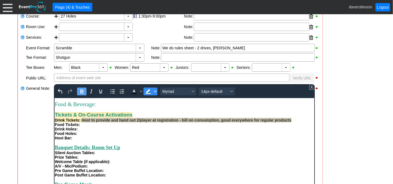
click at [153, 90] on span "Background color Light Yellow" at bounding box center [155, 91] width 4 height 8
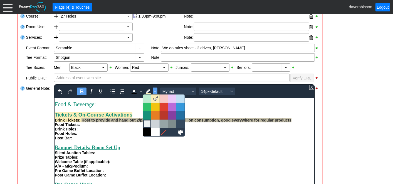
click at [148, 122] on div at bounding box center [147, 123] width 7 height 7
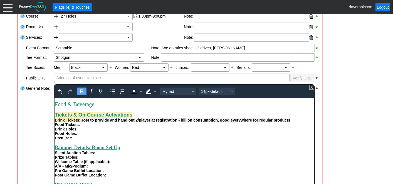
click at [128, 131] on div "Drink Holes:" at bounding box center [184, 128] width 259 height 4
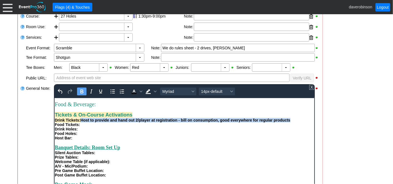
drag, startPoint x: 81, startPoint y: 136, endPoint x: 253, endPoint y: 131, distance: 172.3
click at [298, 122] on div "Drink Tickets: Host to provide and hand out 2/player at registration - bill on …" at bounding box center [184, 119] width 259 height 4
click at [85, 91] on button "Bold" at bounding box center [81, 91] width 9 height 8
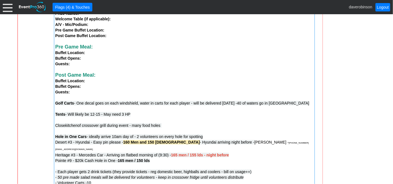
scroll to position [631, 0]
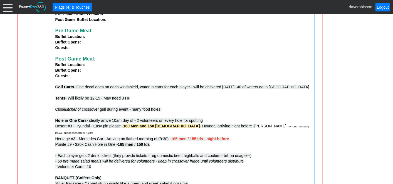
drag, startPoint x: 254, startPoint y: 152, endPoint x: 233, endPoint y: 151, distance: 20.9
click at [232, 151] on div "Heritage #3 - Mercedes Car - Arriving on flatbed morning of (9:30) - 165 men / …" at bounding box center [184, 150] width 258 height 28
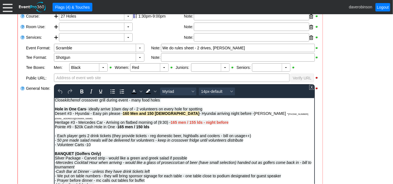
scroll to position [433, 0]
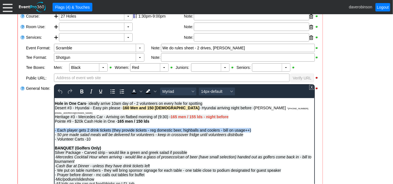
drag, startPoint x: 255, startPoint y: 145, endPoint x: 55, endPoint y: 142, distance: 200.0
click at [55, 136] on div "Heritage #3 - Mercedes Car - Arriving on flatbed morning of (9:30) - 165 men / …" at bounding box center [184, 125] width 259 height 22
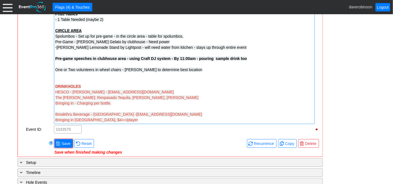
scroll to position [848, 0]
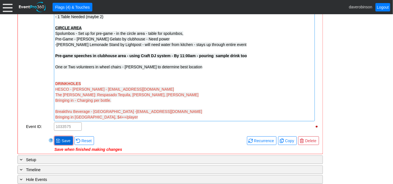
click at [63, 138] on span "Save" at bounding box center [65, 141] width 11 height 6
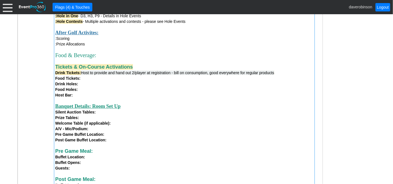
scroll to position [477, 0]
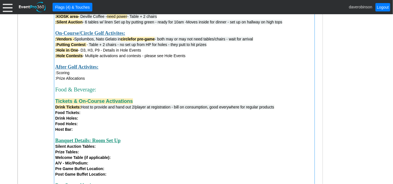
click at [87, 119] on div "Drink Holes:" at bounding box center [184, 118] width 258 height 6
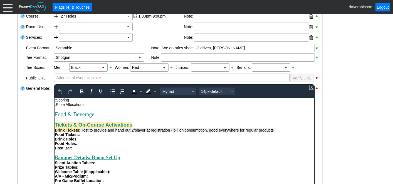
scroll to position [278, 0]
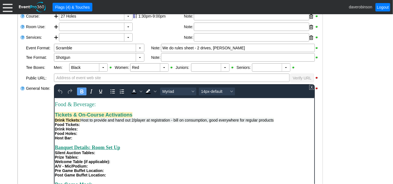
click at [87, 126] on div "Food Tickets:" at bounding box center [184, 124] width 259 height 4
click at [83, 131] on div "Drink Holes:" at bounding box center [184, 128] width 259 height 4
click at [84, 135] on div "Food Holes:" at bounding box center [184, 133] width 259 height 4
click at [83, 140] on div "Host Bar:" at bounding box center [184, 137] width 259 height 4
drag, startPoint x: 83, startPoint y: 155, endPoint x: 75, endPoint y: 156, distance: 8.7
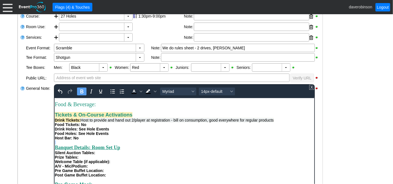
click at [75, 156] on div "Attendees: Players: 216-220 Volunteers: 50 (approx 30 on course) Hole Sponsors:…" at bounding box center [184, 60] width 259 height 327
drag, startPoint x: 80, startPoint y: 138, endPoint x: 85, endPoint y: 139, distance: 5.8
click at [85, 126] on span "Food Tickets: No" at bounding box center [70, 124] width 31 height 4
click at [82, 91] on icon "Bold" at bounding box center [81, 91] width 7 height 7
drag, startPoint x: 79, startPoint y: 143, endPoint x: 109, endPoint y: 144, distance: 30.3
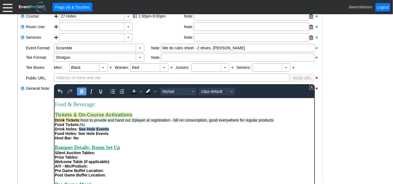
click at [109, 131] on div "Drink Holes: See Hole Events" at bounding box center [184, 128] width 259 height 4
click at [83, 92] on icon "Bold" at bounding box center [81, 91] width 7 height 7
drag, startPoint x: 78, startPoint y: 149, endPoint x: 108, endPoint y: 149, distance: 29.5
click at [108, 135] on span "Food Holes: See Hole Events" at bounding box center [82, 133] width 54 height 4
click at [82, 91] on icon "Bold" at bounding box center [81, 91] width 7 height 7
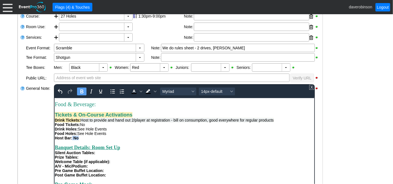
drag, startPoint x: 72, startPoint y: 152, endPoint x: 80, endPoint y: 153, distance: 7.9
click at [80, 140] on div "Host Bar: No" at bounding box center [184, 137] width 259 height 4
click at [80, 92] on icon "Bold" at bounding box center [81, 91] width 3 height 4
click at [124, 140] on div "Host Bar: No" at bounding box center [184, 137] width 259 height 4
drag, startPoint x: 77, startPoint y: 145, endPoint x: 56, endPoint y: 142, distance: 21.9
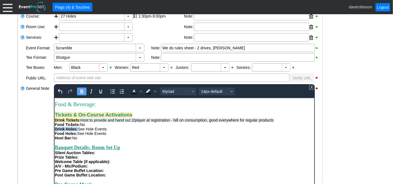
click at [56, 131] on span "Drink Holes:" at bounding box center [66, 128] width 23 height 4
click at [152, 90] on span "Background color Black" at bounding box center [147, 91] width 9 height 8
click at [154, 91] on icon "Background color Black" at bounding box center [155, 91] width 3 height 3
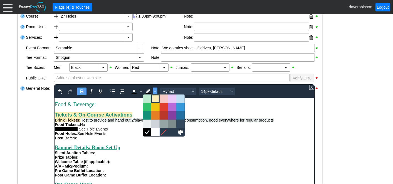
click at [153, 96] on div at bounding box center [155, 98] width 7 height 7
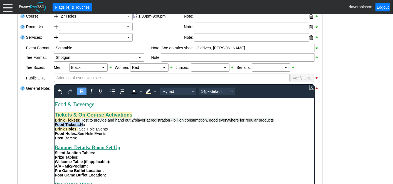
drag, startPoint x: 81, startPoint y: 139, endPoint x: 107, endPoint y: 235, distance: 99.1
click at [54, 140] on html "12 carts reserved AB [PERSON_NAME] - [PHONE_NUMBER] [EMAIL_ADDRESS][DOMAIN_NAME…" at bounding box center [184, 125] width 260 height 612
click at [148, 92] on icon "Background color Light Yellow" at bounding box center [148, 91] width 7 height 7
drag, startPoint x: 77, startPoint y: 149, endPoint x: 36, endPoint y: 141, distance: 41.3
click at [54, 141] on html "12 carts reserved AB [PERSON_NAME] - [PHONE_NUMBER] [EMAIL_ADDRESS][DOMAIN_NAME…" at bounding box center [184, 125] width 260 height 612
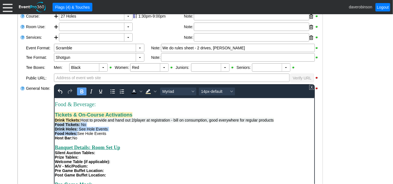
click at [77, 135] on span "Food Holes:" at bounding box center [66, 133] width 23 height 4
drag, startPoint x: 77, startPoint y: 149, endPoint x: 57, endPoint y: 148, distance: 19.8
click at [57, 135] on span "Food Holes:" at bounding box center [66, 133] width 23 height 4
click at [147, 90] on icon "Background color Light Yellow" at bounding box center [147, 91] width 4 height 4
click at [73, 140] on span "No" at bounding box center [74, 137] width 5 height 4
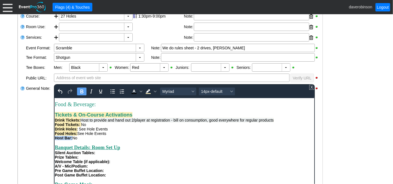
drag, startPoint x: 72, startPoint y: 155, endPoint x: 55, endPoint y: 152, distance: 16.6
click at [55, 140] on div "Host Bar: No" at bounding box center [184, 137] width 259 height 4
click at [147, 91] on icon "Background color Light Yellow" at bounding box center [147, 91] width 4 height 4
click at [150, 107] on div "Food & Beverage:" at bounding box center [184, 104] width 259 height 6
click at [178, 144] on div "Rich Text Area. Press ALT-0 for help." at bounding box center [184, 142] width 259 height 4
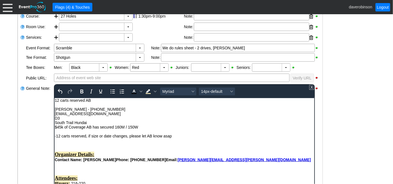
scroll to position [75, 0]
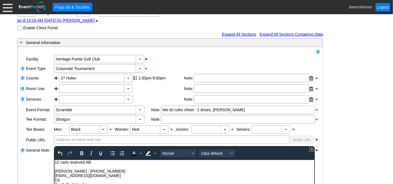
drag, startPoint x: 98, startPoint y: 164, endPoint x: 93, endPoint y: 164, distance: 4.2
click at [93, 164] on div "Rich Text Area. Press ALT-0 for help." at bounding box center [184, 166] width 259 height 4
drag, startPoint x: 96, startPoint y: 162, endPoint x: 78, endPoint y: 317, distance: 156.2
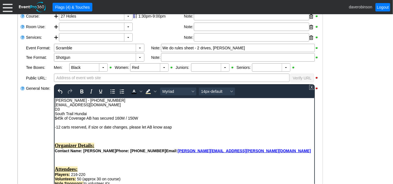
scroll to position [167, 0]
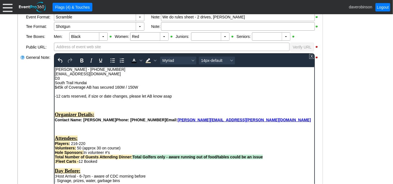
click at [178, 95] on div "-12 carts reserved, if size or date changes, please let AB know asap" at bounding box center [184, 95] width 259 height 4
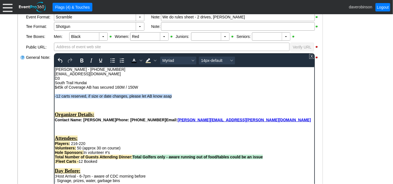
drag, startPoint x: 155, startPoint y: 94, endPoint x: 108, endPoint y: 161, distance: 82.7
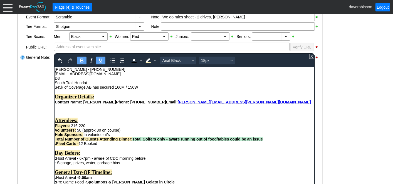
click at [60, 108] on div "Rich Text Area. Press ALT-0 for help." at bounding box center [184, 106] width 259 height 4
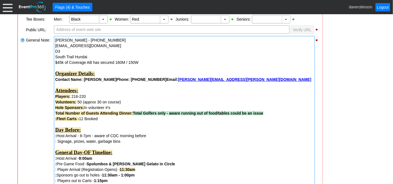
scroll to position [199, 0]
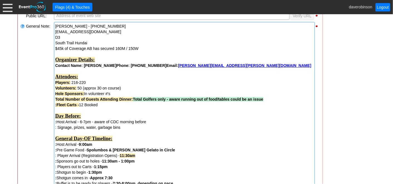
click at [131, 98] on span "Total Number of Guests Attending Dinner:" at bounding box center [94, 99] width 78 height 4
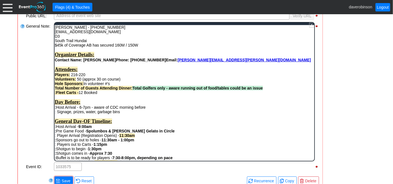
scroll to position [0, 0]
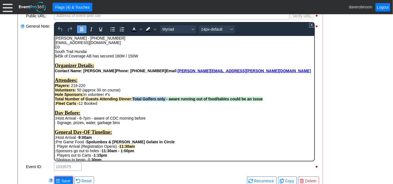
drag, startPoint x: 132, startPoint y: 103, endPoint x: 165, endPoint y: 102, distance: 32.6
click at [165, 101] on span "Total Golfers only - aware running out of food/tables could be an issue" at bounding box center [197, 98] width 130 height 4
click at [102, 28] on icon "Underline" at bounding box center [100, 29] width 7 height 7
click at [159, 92] on div "Volunteers: 50 (approx 30 on course)" at bounding box center [184, 89] width 259 height 4
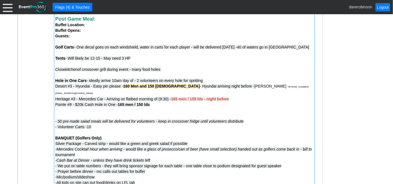
scroll to position [636, 0]
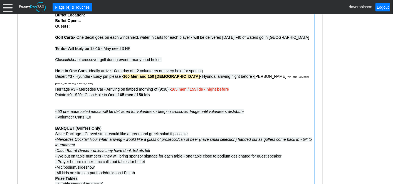
drag, startPoint x: 101, startPoint y: 114, endPoint x: 91, endPoint y: 114, distance: 9.5
click at [91, 114] on div "- Volunteer Carts -10" at bounding box center [184, 117] width 258 height 6
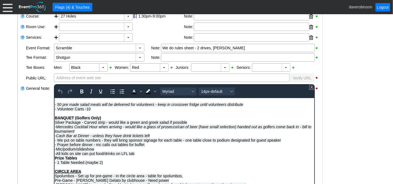
scroll to position [433, 0]
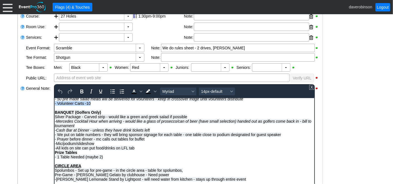
drag, startPoint x: 95, startPoint y: 118, endPoint x: 49, endPoint y: 117, distance: 45.9
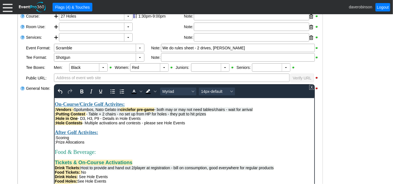
scroll to position [185, 0]
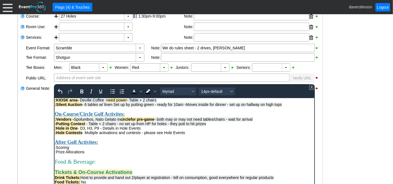
click at [262, 121] on div ":Vendors - Spolumbos, Nato Gelato in circle for pre-game - both may or may not …" at bounding box center [184, 119] width 259 height 4
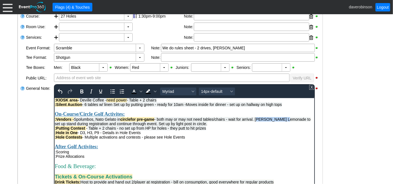
drag, startPoint x: 259, startPoint y: 130, endPoint x: 288, endPoint y: 130, distance: 29.5
click at [288, 125] on span "Spolumbos, Nato Gelato in circle for pre-game - both may or may not need tables…" at bounding box center [183, 121] width 256 height 9
click at [84, 91] on icon "Bold" at bounding box center [81, 91] width 7 height 7
click at [154, 90] on icon "Background color Black" at bounding box center [155, 91] width 3 height 3
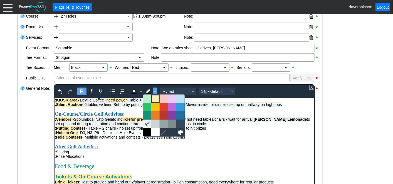
click at [156, 98] on div at bounding box center [155, 98] width 7 height 7
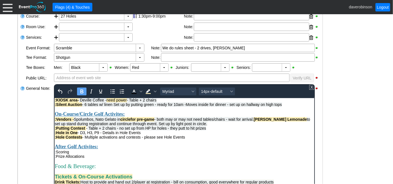
click at [229, 139] on div ":Hole Contests - Multiple activations and contests - please see Hole Events" at bounding box center [184, 136] width 259 height 4
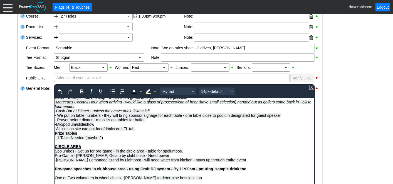
scroll to position [468, 0]
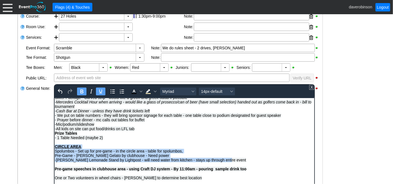
drag, startPoint x: 233, startPoint y: 159, endPoint x: 54, endPoint y: 144, distance: 180.1
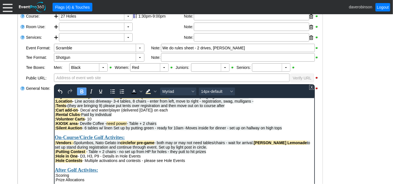
scroll to position [172, 0]
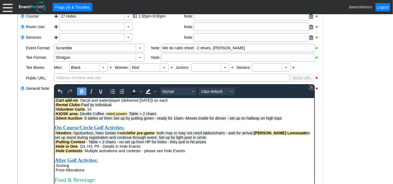
click at [287, 120] on div ": Silent Auction - 6 tables w/ linen Set up by putting green - ready for 10am -…" at bounding box center [184, 117] width 259 height 4
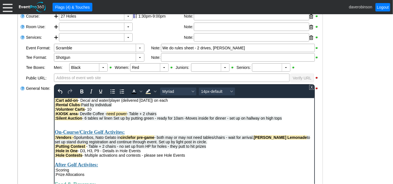
scroll to position [141, 0]
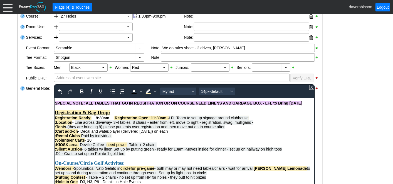
click at [90, 155] on span ":DJ - Craft to set up on Pointe 1 gold tee ﻿" at bounding box center [90, 153] width 71 height 4
click at [132, 155] on div ":DJ - Craft to set up DJ on Pointe 1 gold tee ﻿" at bounding box center [184, 153] width 259 height 4
click at [132, 155] on span ":DJ - Craft to set up DJ on Pointe 1 gold tee . Speeches also done in this area." at bounding box center [122, 153] width 135 height 4
drag, startPoint x: 62, startPoint y: 164, endPoint x: 52, endPoint y: 164, distance: 10.3
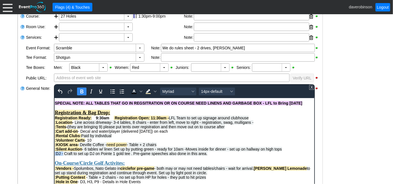
click at [83, 90] on icon "Bold" at bounding box center [81, 91] width 7 height 7
drag, startPoint x: 148, startPoint y: 92, endPoint x: 98, endPoint y: 6, distance: 99.2
click at [148, 92] on icon "Background color Light Yellow" at bounding box center [148, 91] width 7 height 7
click at [200, 155] on span ":DJ - Craft to set up DJ on Pointe 1 gold tee . Pre-game speeches also done in …" at bounding box center [131, 153] width 152 height 4
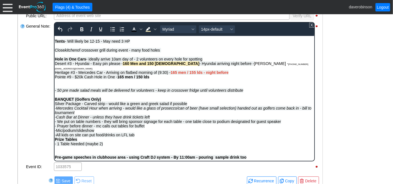
scroll to position [419, 0]
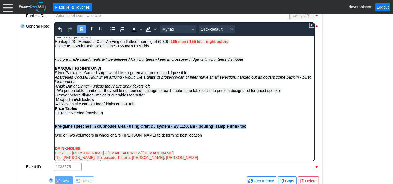
drag, startPoint x: 256, startPoint y: 142, endPoint x: 55, endPoint y: 139, distance: 201.7
click at [55, 139] on div "Pre-game speeches in clubhouse area - using Craft DJ system - By 11:00am - pour…" at bounding box center [184, 133] width 259 height 18
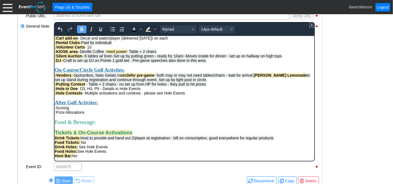
scroll to position [141, 0]
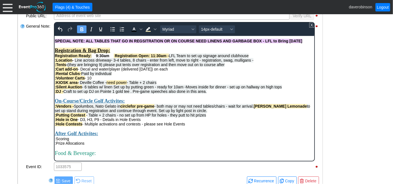
click at [211, 93] on div ":DJ - Craft to set up DJ on Pointe 1 gold tee . Pre-game speeches also done in …" at bounding box center [184, 91] width 259 height 4
click at [95, 93] on span ":DJ - Craft to set up DJ on Pointe 1 gold tee . Pre-game speeches also done in …" at bounding box center [131, 91] width 152 height 4
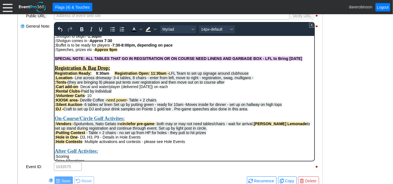
scroll to position [110, 0]
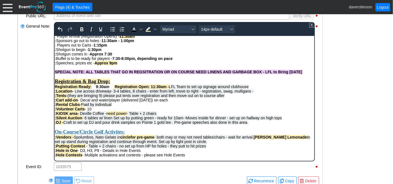
click at [128, 84] on div "Registration & Bag Drop:" at bounding box center [184, 79] width 259 height 10
drag, startPoint x: 128, startPoint y: 90, endPoint x: 56, endPoint y: 88, distance: 72.3
click at [56, 84] on div "Registration & Bag Drop:" at bounding box center [184, 79] width 259 height 10
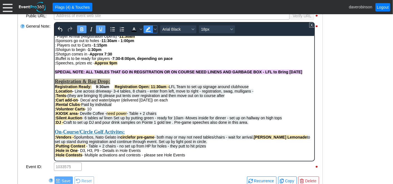
click at [149, 28] on icon "Background color Light Yellow" at bounding box center [148, 29] width 7 height 7
click at [156, 28] on icon "Background color Light Yellow" at bounding box center [155, 29] width 3 height 2
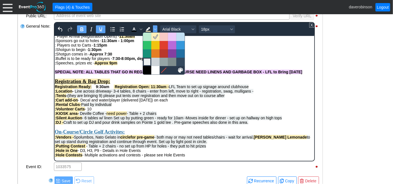
click at [147, 59] on div at bounding box center [147, 61] width 7 height 7
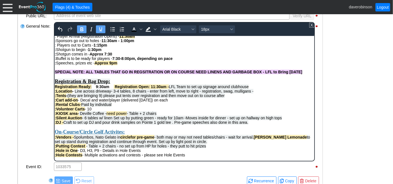
click at [156, 84] on div "Registration & Bag Drop:" at bounding box center [184, 79] width 259 height 10
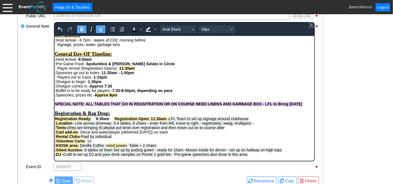
scroll to position [79, 0]
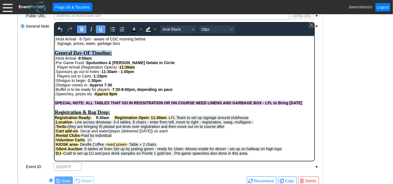
drag, startPoint x: 127, startPoint y: 58, endPoint x: 55, endPoint y: 61, distance: 71.6
click at [55, 56] on div "General Day-OF Timeline:" at bounding box center [184, 53] width 259 height 6
click at [144, 25] on span "Background color Light Gray" at bounding box center [147, 29] width 9 height 8
click at [165, 75] on div ": Player Arrival (Registration Opens) - 11:30am : Sponsors go out to holes - 11…" at bounding box center [184, 76] width 259 height 22
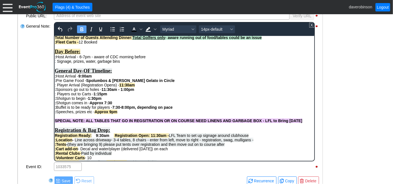
scroll to position [48, 0]
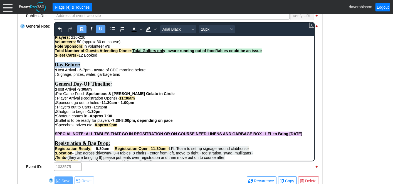
drag, startPoint x: 89, startPoint y: 68, endPoint x: 107, endPoint y: 102, distance: 37.5
click at [146, 29] on icon "Background color Light Gray" at bounding box center [147, 29] width 4 height 4
click at [169, 87] on div "General Day-OF Timeline:" at bounding box center [184, 84] width 259 height 6
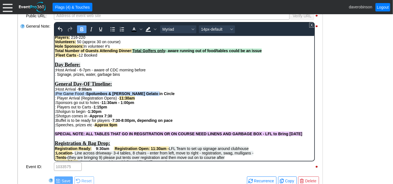
drag, startPoint x: 155, startPoint y: 99, endPoint x: 54, endPoint y: 98, distance: 100.7
click at [55, 95] on div ": Pre Game Food - Spolumbos & [PERSON_NAME] Gelato in Circle" at bounding box center [184, 93] width 259 height 4
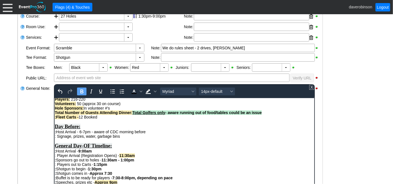
scroll to position [62, 0]
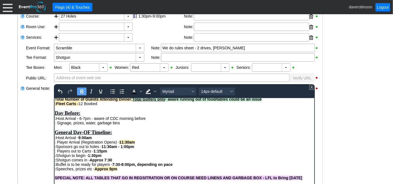
click at [57, 139] on div ": Host Arrival - 9:00am" at bounding box center [184, 137] width 259 height 4
drag, startPoint x: 95, startPoint y: 144, endPoint x: 112, endPoint y: 144, distance: 16.7
click at [112, 139] on div ": 9:00am - Host Arrival - 9:00am" at bounding box center [184, 137] width 259 height 4
click at [58, 148] on div ": Player Arrival (Registration Opens) - 11:30am : Sponsors go out to holes - 11…" at bounding box center [184, 150] width 259 height 22
drag, startPoint x: 57, startPoint y: 148, endPoint x: 74, endPoint y: 148, distance: 17.3
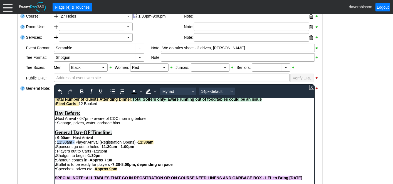
click at [74, 148] on div ": 11:30am - Player Arrival (Registration Opens) - 11:30am : Sponsors go out to …" at bounding box center [184, 150] width 259 height 22
click at [81, 90] on icon "Bold" at bounding box center [81, 91] width 3 height 4
click at [146, 155] on div ": 11:30am - Player Arrival (Registration Opens) - 11:30am : Sponsors go out to …" at bounding box center [184, 150] width 259 height 22
click at [58, 154] on div ": 11:30am - Player Arrival (Registration Opens) - 11:30am : Sponsors go out to …" at bounding box center [184, 150] width 259 height 22
drag, startPoint x: 130, startPoint y: 152, endPoint x: 164, endPoint y: 154, distance: 34.0
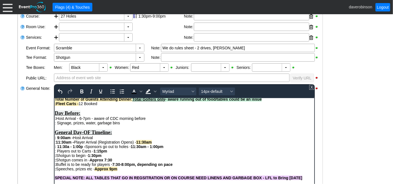
click at [164, 154] on div ": 11:30am - Player Arrival (Registration Opens) - 11:30am : 11:30a - 1:00p - Sp…" at bounding box center [184, 150] width 259 height 22
drag, startPoint x: 136, startPoint y: 149, endPoint x: 154, endPoint y: 149, distance: 18.1
click at [154, 149] on div ": 11:30am - Player Arrival (Registration Opens) - 11:30am : 11:30a - 1:00p - Sp…" at bounding box center [184, 150] width 259 height 22
click at [58, 158] on div ": 11:30am - Player Arrival (Registration Opens) : 11:30a - 1:00p - Sponsors go …" at bounding box center [184, 150] width 259 height 22
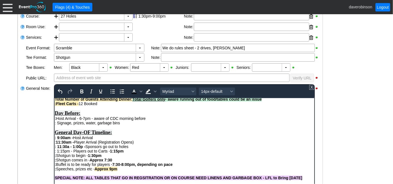
drag, startPoint x: 56, startPoint y: 157, endPoint x: 69, endPoint y: 157, distance: 13.4
click at [69, 157] on div ": 11:30am - Player Arrival (Registration Opens) : 11:30a - 1:00p - Sponsors go …" at bounding box center [184, 150] width 259 height 22
drag, startPoint x: 56, startPoint y: 158, endPoint x: 69, endPoint y: 157, distance: 13.1
click at [69, 157] on div ": 11:30am - Player Arrival (Registration Opens) : 11:30a - 1:00p - Sponsors go …" at bounding box center [184, 150] width 259 height 22
click at [85, 89] on button "Bold" at bounding box center [81, 91] width 9 height 8
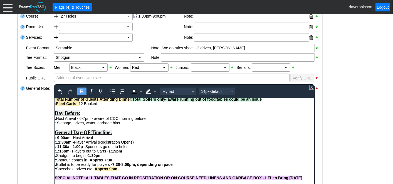
click at [145, 159] on div ": 11:30am - Player Arrival (Registration Opens) : 11:30a - 1:00p - Sponsors go …" at bounding box center [184, 150] width 259 height 22
drag, startPoint x: 110, startPoint y: 155, endPoint x: 132, endPoint y: 157, distance: 21.8
click at [132, 157] on div ": 11:30am - Player Arrival (Registration Opens) : 11:30a - 1:00p - Sponsors go …" at bounding box center [184, 150] width 259 height 22
click at [57, 162] on div ": 11:30am - Player Arrival (Registration Opens) : 11:30a - 1:00p - Sponsors go …" at bounding box center [184, 150] width 259 height 22
click at [89, 162] on div ": 11:30am - Player Arrival (Registration Opens) : 11:30a - 1:00p - Sponsors go …" at bounding box center [184, 150] width 259 height 22
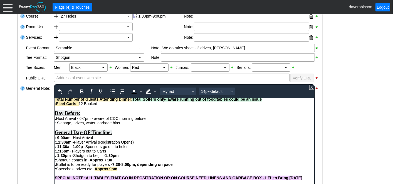
click at [106, 161] on div ": 11:30am - Player Arrival (Registration Opens) : 11:30a - 1:00p - Sponsors go …" at bounding box center [184, 150] width 259 height 22
drag, startPoint x: 104, startPoint y: 163, endPoint x: 121, endPoint y: 161, distance: 16.5
click at [121, 161] on div ": 11:30am - Player Arrival (Registration Opens) : 11:30a - 1:00p - Sponsors go …" at bounding box center [184, 150] width 259 height 22
click at [73, 158] on div ": 11:30am - Player Arrival (Registration Opens) : 11:30a - 1:00p - Sponsors go …" at bounding box center [184, 150] width 259 height 22
drag, startPoint x: 73, startPoint y: 161, endPoint x: 85, endPoint y: 160, distance: 11.2
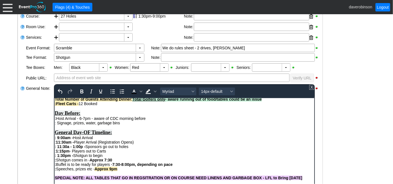
click at [85, 160] on div ": 11:30am - Player Arrival (Registration Opens) : 11:30a - 1:00p - Sponsors go …" at bounding box center [184, 150] width 259 height 22
click at [72, 157] on strong ": 1:30pm -" at bounding box center [64, 155] width 18 height 4
click at [103, 162] on div ": 11:30am - Player Arrival (Registration Opens) : 11:30a - 1:00p - Sponsors go …" at bounding box center [184, 150] width 259 height 22
drag, startPoint x: 74, startPoint y: 162, endPoint x: 98, endPoint y: 162, distance: 24.2
click at [98, 162] on div ": 11:30am - Player Arrival (Registration Opens) : 11:30a - 1:00p - Sponsors go …" at bounding box center [184, 150] width 259 height 22
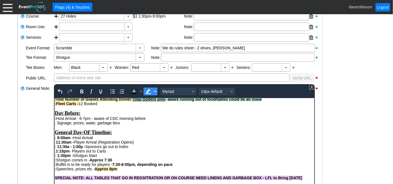
click at [155, 90] on icon "Background color Light Gray" at bounding box center [155, 91] width 3 height 3
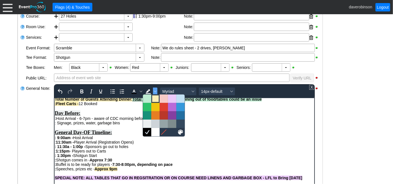
click at [154, 98] on div at bounding box center [155, 98] width 7 height 7
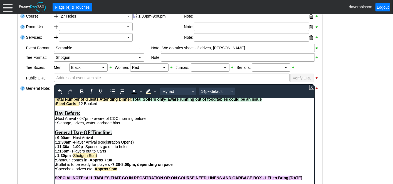
click at [162, 153] on div ": 11:30am - Player Arrival (Registration Opens) : 11:30a - 1:00p - Sponsors go …" at bounding box center [184, 150] width 259 height 22
click at [57, 162] on div ": 11:30am - Player Arrival (Registration Opens) : 11:30a - 1:00p - Sponsors go …" at bounding box center [184, 150] width 259 height 22
drag, startPoint x: 74, startPoint y: 167, endPoint x: 103, endPoint y: 166, distance: 28.7
click at [103, 162] on div ": 11:30am - Player Arrival (Registration Opens) : 11:30a - 1:00p - Sponsors go …" at bounding box center [184, 150] width 259 height 22
click at [80, 90] on icon "Bold" at bounding box center [81, 91] width 7 height 7
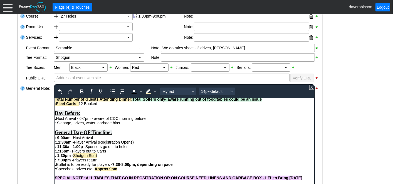
click at [124, 160] on div ": 11:30am - Player Arrival (Registration Opens) : 11:30a - 1:00p - Sponsors go …" at bounding box center [184, 150] width 259 height 22
click at [104, 162] on div ": 11:30am - Player Arrival (Registration Opens) : 11:30a - 1:00p - Sponsors go …" at bounding box center [184, 150] width 259 height 22
click at [56, 166] on strong ":" at bounding box center [55, 164] width 1 height 4
click at [138, 171] on div ": 7:45-8:00pm - Dinner ( depending on pace : Speeches, prizes etc - Approx 9pm" at bounding box center [184, 166] width 259 height 9
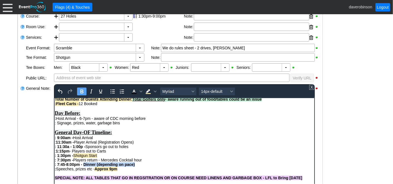
drag, startPoint x: 83, startPoint y: 171, endPoint x: 138, endPoint y: 172, distance: 54.8
click at [138, 171] on div ": 7:45-8:00pm - Dinner ( depending on pace) : Speeches, prizes etc - Approx 9pm" at bounding box center [184, 166] width 259 height 9
click at [80, 92] on icon "Bold" at bounding box center [81, 91] width 3 height 4
click at [164, 162] on div ": 11:30am - Player Arrival (Registration Opens) : 11:30a - 1:00p - Sponsors go …" at bounding box center [184, 150] width 259 height 22
click at [68, 148] on strong ": 11:30a - 1:00p -" at bounding box center [70, 146] width 31 height 4
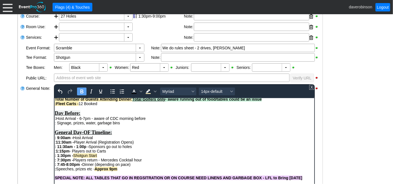
click at [85, 148] on strong ": 11:30am - 1:00p -" at bounding box center [72, 146] width 34 height 4
drag, startPoint x: 55, startPoint y: 162, endPoint x: 100, endPoint y: 161, distance: 45.1
click at [100, 161] on div ": 11:30am - Player Arrival (Registration Opens) : 11:30am - 1:00pm - Sponsors g…" at bounding box center [184, 150] width 259 height 22
click at [84, 90] on icon "Bold" at bounding box center [81, 91] width 7 height 7
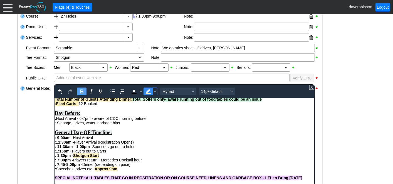
click at [149, 93] on icon "Background color Light Yellow" at bounding box center [147, 93] width 5 height 1
click at [171, 139] on div ": 9:00am - Host Arrival" at bounding box center [184, 137] width 259 height 4
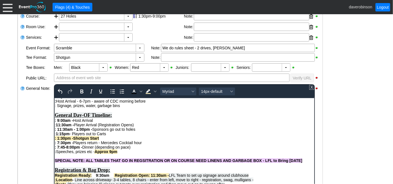
scroll to position [93, 0]
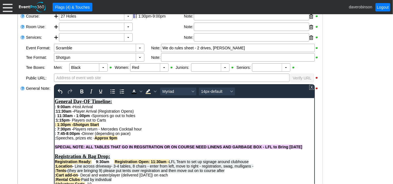
click at [56, 140] on strong ":" at bounding box center [55, 137] width 1 height 4
click at [170, 140] on div ": 7:45-8:00pm - Dinner ( depending on pace) : 8:30pm - 9:30pm - Speeches, prize…" at bounding box center [184, 135] width 259 height 9
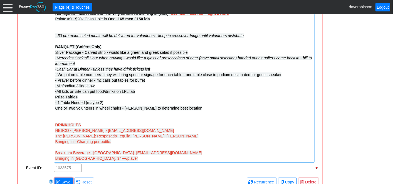
scroll to position [724, 0]
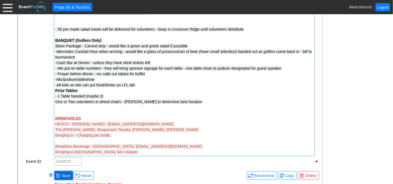
click at [66, 172] on span "Save" at bounding box center [65, 175] width 11 height 6
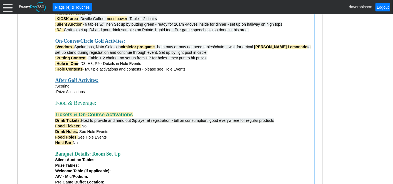
scroll to position [415, 0]
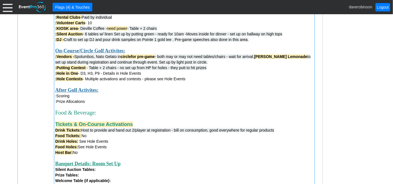
click at [136, 126] on div "Tickets & On-Course Activations" at bounding box center [184, 124] width 258 height 6
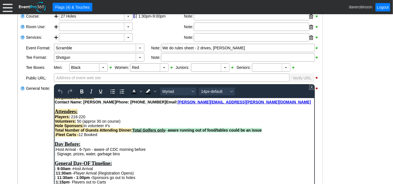
scroll to position [0, 0]
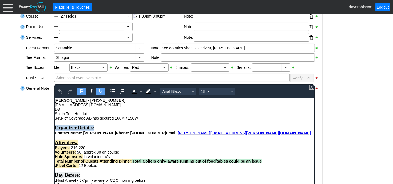
drag, startPoint x: 107, startPoint y: 130, endPoint x: 59, endPoint y: 122, distance: 49.0
click at [55, 125] on div "Organizer Details:" at bounding box center [184, 127] width 259 height 6
click at [156, 91] on span "Background color Black" at bounding box center [155, 91] width 4 height 8
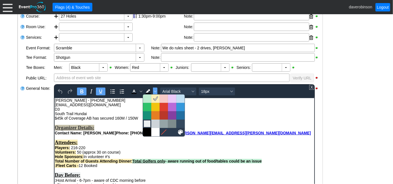
click at [147, 123] on div at bounding box center [147, 123] width 7 height 7
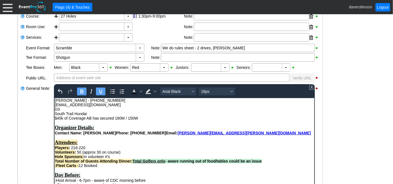
click at [90, 144] on div "Attendees:" at bounding box center [184, 142] width 259 height 6
drag, startPoint x: 90, startPoint y: 144, endPoint x: 56, endPoint y: 142, distance: 34.5
click at [56, 142] on div "Attendees:" at bounding box center [184, 142] width 259 height 6
click at [147, 93] on icon "Background color Light Gray" at bounding box center [147, 93] width 5 height 1
click at [164, 122] on div "Rich Text Area. Press ALT-0 for help." at bounding box center [184, 122] width 259 height 4
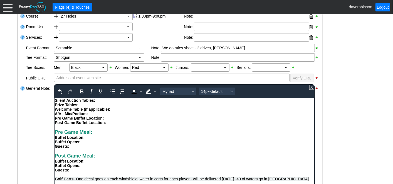
scroll to position [309, 0]
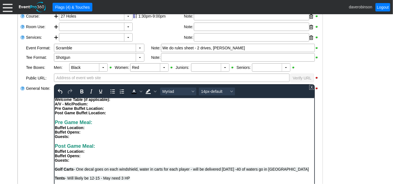
click at [111, 129] on div "Pre Game Meal: Buffet Location:" at bounding box center [184, 124] width 259 height 10
click at [95, 129] on div "Pre Game Meal: - Nothing from HP Buffet Location:" at bounding box center [184, 124] width 259 height 10
drag, startPoint x: 95, startPoint y: 145, endPoint x: 59, endPoint y: 147, distance: 35.9
drag, startPoint x: 86, startPoint y: 149, endPoint x: 46, endPoint y: 143, distance: 39.7
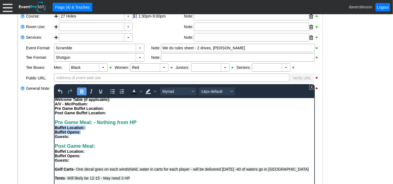
click at [54, 143] on html "[PERSON_NAME] - [PHONE_NUMBER] [EMAIL_ADDRESS][DOMAIN_NAME] D3 South Trail Hund…" at bounding box center [184, 59] width 260 height 541
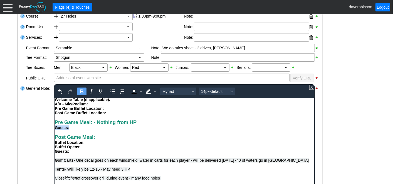
drag, startPoint x: 68, startPoint y: 144, endPoint x: 92, endPoint y: 243, distance: 101.9
click at [54, 146] on html "[PERSON_NAME] - [PHONE_NUMBER] [EMAIL_ADDRESS][DOMAIN_NAME] D3 South Trail Hund…" at bounding box center [184, 55] width 260 height 532
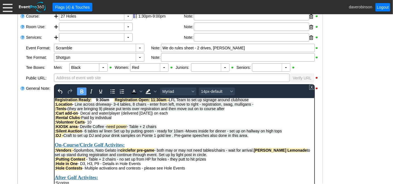
scroll to position [185, 0]
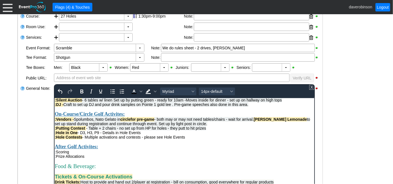
drag, startPoint x: 74, startPoint y: 129, endPoint x: 257, endPoint y: 130, distance: 183.0
click at [257, 125] on span ":Vendors - Spolumbos, Nato Gelato in circle for pre-game - both may or may not …" at bounding box center [182, 121] width 255 height 9
copy span "Spolumbos, Nato Gelato in circle for pre-game - both may or may not need tables…"
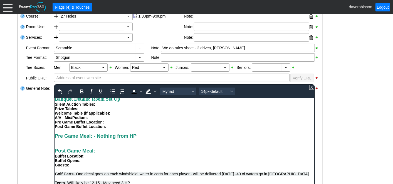
scroll to position [309, 0]
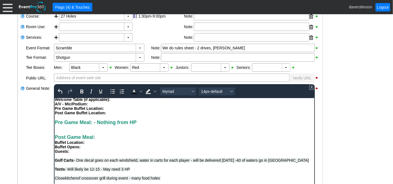
click at [61, 143] on div "Post Game Meal: Buffet Location: Buffet Opens: Guests:" at bounding box center [184, 139] width 259 height 28
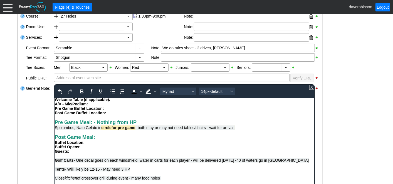
click at [55, 129] on span "Spolumbos, Nato Gelato in circle for pre-game - both may or may not need tables…" at bounding box center [145, 127] width 180 height 4
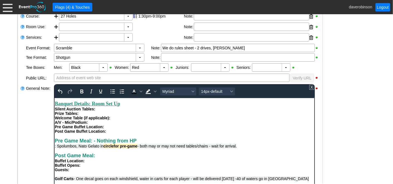
scroll to position [278, 0]
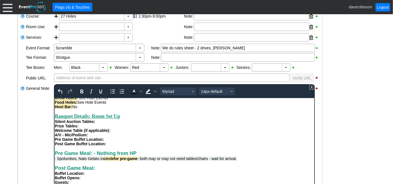
click at [109, 123] on div "Silent Auction Tables:" at bounding box center [184, 121] width 259 height 4
drag, startPoint x: 96, startPoint y: 138, endPoint x: 157, endPoint y: 137, distance: 60.9
click at [157, 123] on div "Silent Auction Tables: As many as possible in hallway" at bounding box center [184, 121] width 259 height 4
click at [78, 90] on icon "Bold" at bounding box center [81, 91] width 7 height 7
click at [208, 145] on div "Post Game Buffet Location:" at bounding box center [184, 143] width 259 height 4
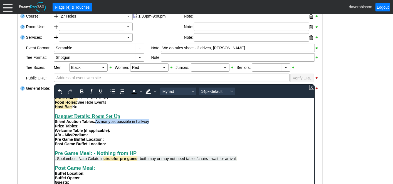
drag, startPoint x: 96, startPoint y: 137, endPoint x: 156, endPoint y: 137, distance: 59.8
click at [156, 123] on div "Silent Auction Tables: As many as possible in hallway" at bounding box center [184, 121] width 259 height 4
click at [91, 89] on icon "Italic" at bounding box center [91, 91] width 7 height 7
click at [181, 128] on div "Prize Tables:" at bounding box center [184, 125] width 259 height 4
drag, startPoint x: 97, startPoint y: 137, endPoint x: 154, endPoint y: 138, distance: 57.0
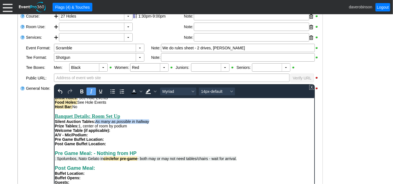
click at [154, 123] on div "Silent Auction Tables: As many as possible in hallway" at bounding box center [184, 121] width 259 height 4
drag, startPoint x: 93, startPoint y: 91, endPoint x: 95, endPoint y: 94, distance: 3.5
click at [93, 91] on icon "Italic" at bounding box center [91, 91] width 7 height 7
click at [162, 128] on div "Prize Tables: 1, center of room by podium" at bounding box center [184, 125] width 259 height 4
drag, startPoint x: 81, startPoint y: 142, endPoint x: 96, endPoint y: 142, distance: 15.3
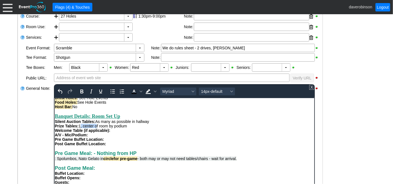
click at [96, 128] on div "Prize Tables: 1, center of room by podium" at bounding box center [184, 125] width 259 height 4
click at [132, 137] on div "A/V - Mic/Podium:" at bounding box center [184, 134] width 259 height 4
click at [119, 132] on div "Welcome Table (if applicable):" at bounding box center [184, 130] width 259 height 4
click at [88, 108] on div "Host Bar: No" at bounding box center [184, 106] width 259 height 4
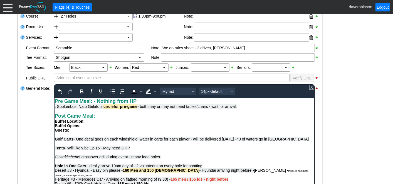
scroll to position [340, 0]
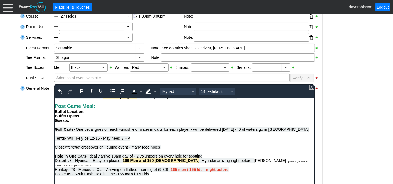
click at [299, 131] on span "40 of waters go in [GEOGRAPHIC_DATA]" at bounding box center [272, 129] width 72 height 4
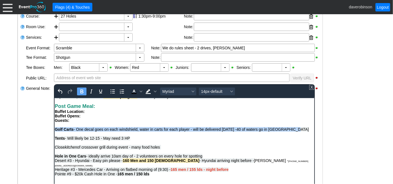
drag, startPoint x: 300, startPoint y: 147, endPoint x: 108, endPoint y: 243, distance: 215.1
click at [54, 146] on html "[PERSON_NAME] - [PHONE_NUMBER] [EMAIL_ADDRESS][DOMAIN_NAME] D3 South Trail Hund…" at bounding box center [184, 24] width 260 height 532
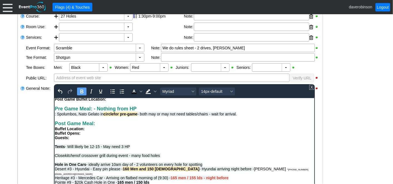
scroll to position [309, 0]
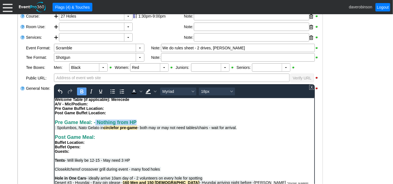
drag, startPoint x: 138, startPoint y: 138, endPoint x: 95, endPoint y: 137, distance: 42.8
click at [95, 125] on div "Pre Game Meal: - Nothing from HP" at bounding box center [184, 122] width 259 height 6
click at [231, 91] on icon "Font size 18px" at bounding box center [231, 91] width 3 height 3
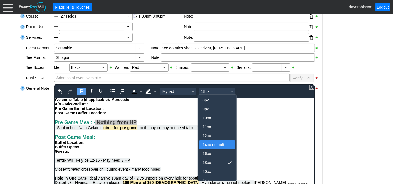
drag, startPoint x: 204, startPoint y: 144, endPoint x: 135, endPoint y: 42, distance: 123.6
click at [204, 144] on div "14px-default" at bounding box center [214, 144] width 22 height 7
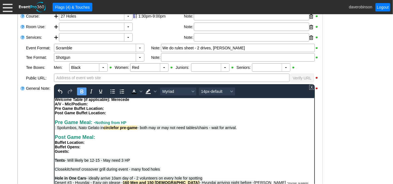
click at [187, 125] on div "Pre Game Meal: - Nothing from HP" at bounding box center [184, 122] width 259 height 6
click at [200, 149] on div "Buffet Opens:" at bounding box center [184, 146] width 259 height 4
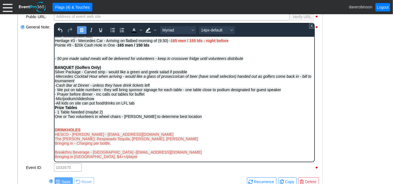
scroll to position [199, 0]
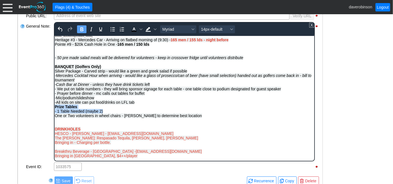
drag, startPoint x: 110, startPoint y: 109, endPoint x: 53, endPoint y: 104, distance: 57.5
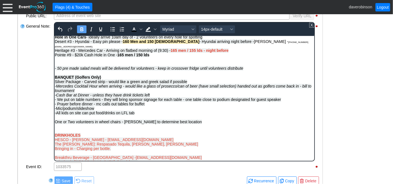
scroll to position [378, 0]
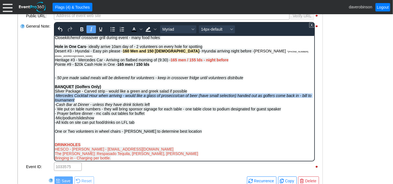
drag, startPoint x: 80, startPoint y: 114, endPoint x: 54, endPoint y: 110, distance: 26.1
copy span "-Mercedes Cocktail Hour when arriving - would like a glass of prosecco/can of b…"
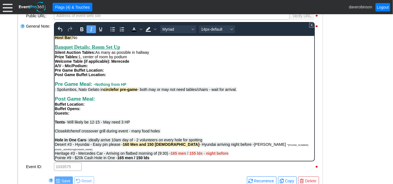
scroll to position [255, 0]
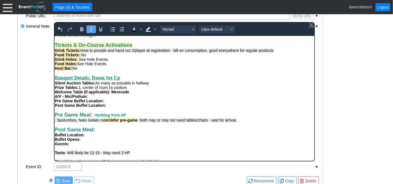
click at [141, 94] on div "Welcome Table (if applicable): Merecede" at bounding box center [184, 91] width 259 height 4
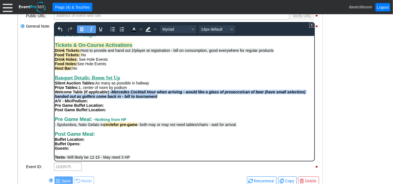
drag, startPoint x: 112, startPoint y: 108, endPoint x: 160, endPoint y: 113, distance: 48.9
click at [160, 98] on div "Welcome Table (if applicable): -Mercedes Cocktail Hour when arriving - would li…" at bounding box center [184, 93] width 259 height 9
click at [90, 28] on icon "Italic" at bounding box center [91, 29] width 7 height 7
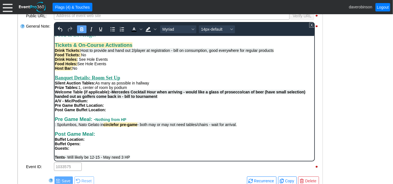
click at [81, 28] on icon "Bold" at bounding box center [81, 29] width 3 height 4
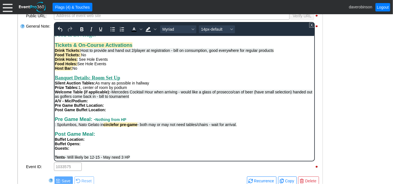
click at [174, 75] on div "Rich Text Area. Press ALT-0 for help." at bounding box center [184, 72] width 259 height 4
click at [73, 94] on strong "Welcome Table (if applicable):" at bounding box center [82, 91] width 55 height 4
click at [106, 94] on strong "Cocktail Table (if applicable):" at bounding box center [82, 91] width 54 height 4
click at [291, 98] on span "-Mercedes Cocktail Hour when arriving - would like a glass of prosecco/can of b…" at bounding box center [184, 93] width 258 height 9
drag, startPoint x: 175, startPoint y: 108, endPoint x: 183, endPoint y: 87, distance: 22.2
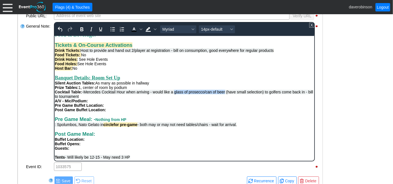
click at [226, 98] on span "-Mercedes Cocktail Hour when arriving - would like a glass of prosecco/can of b…" at bounding box center [184, 93] width 258 height 9
click at [91, 29] on icon "Italic" at bounding box center [91, 29] width 7 height 7
click at [82, 31] on icon "Bold" at bounding box center [81, 29] width 7 height 7
click at [176, 80] on div "Banquet Details: Room Set Up" at bounding box center [184, 78] width 259 height 6
click at [58, 98] on span "-Mercedes Cocktail Hour when arriving - would like a glass of prosecco/can of b…" at bounding box center [182, 93] width 255 height 9
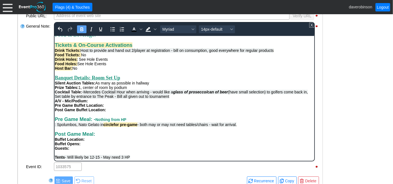
click at [100, 103] on div "A/V - Mic/Podium:" at bounding box center [184, 100] width 259 height 4
drag, startPoint x: 89, startPoint y: 116, endPoint x: 175, endPoint y: 117, distance: 86.5
click at [175, 103] on div "A/V - Mic/Podium: Yes - all equipment required and slideshow" at bounding box center [184, 100] width 259 height 4
click at [84, 29] on icon "Bold" at bounding box center [81, 29] width 7 height 7
click at [173, 70] on div "Host Bar: No" at bounding box center [184, 68] width 259 height 4
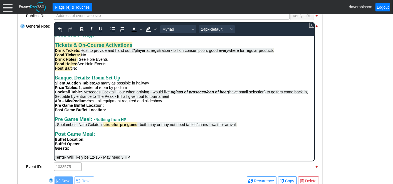
click at [117, 107] on div "Pre Game Buffet Location:" at bounding box center [184, 105] width 259 height 4
drag, startPoint x: 122, startPoint y: 123, endPoint x: 53, endPoint y: 123, distance: 68.4
click at [54, 123] on html "[PERSON_NAME] - [PHONE_NUMBER] [EMAIL_ADDRESS][DOMAIN_NAME] D3 South Trail Hund…" at bounding box center [184, 42] width 260 height 523
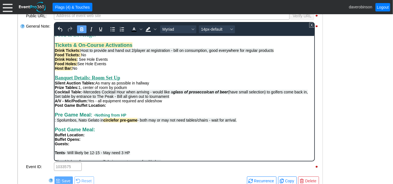
click at [114, 107] on div "Post Game Buffet Location:" at bounding box center [184, 105] width 259 height 4
drag, startPoint x: 107, startPoint y: 121, endPoint x: 119, endPoint y: 123, distance: 12.4
click at [119, 107] on div "Post Game Buffet Location: Patio" at bounding box center [184, 105] width 259 height 4
click at [84, 30] on icon "Bold" at bounding box center [81, 29] width 7 height 7
click at [161, 80] on div "Banquet Details: Room Set Up" at bounding box center [184, 78] width 259 height 6
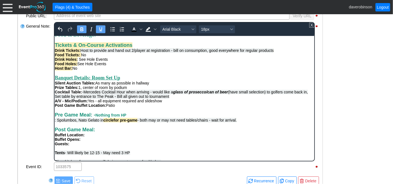
click at [160, 85] on div "Silent Auction Tables: As many as possible in hallway" at bounding box center [184, 82] width 259 height 4
drag, startPoint x: 96, startPoint y: 100, endPoint x: 48, endPoint y: 97, distance: 48.5
click at [54, 97] on html "[PERSON_NAME] - [PHONE_NUMBER] [EMAIL_ADDRESS][DOMAIN_NAME] D3 South Trail Hund…" at bounding box center [184, 40] width 260 height 519
click at [95, 85] on strong "Silent Auction Tables:" at bounding box center [75, 82] width 40 height 4
drag, startPoint x: 96, startPoint y: 100, endPoint x: 55, endPoint y: 100, distance: 40.6
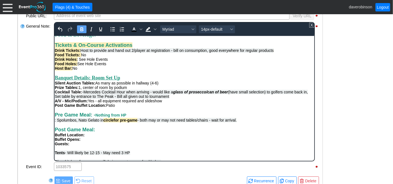
click at [55, 85] on div "Silent Auction Tables: As many as possible in hallway (4-6)" at bounding box center [184, 82] width 259 height 4
click at [154, 29] on icon "Background color Light Gray" at bounding box center [155, 29] width 3 height 3
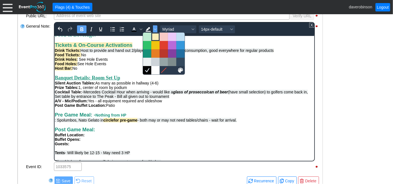
drag, startPoint x: 153, startPoint y: 36, endPoint x: 84, endPoint y: 11, distance: 72.7
click at [153, 36] on div at bounding box center [155, 36] width 7 height 7
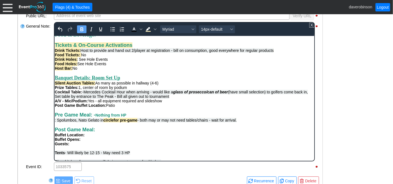
drag, startPoint x: 79, startPoint y: 103, endPoint x: 53, endPoint y: 104, distance: 25.6
click at [54, 104] on html "[PERSON_NAME] - [PHONE_NUMBER] [EMAIL_ADDRESS][DOMAIN_NAME] D3 South Trail Hund…" at bounding box center [184, 40] width 260 height 519
click at [145, 29] on icon "Background color Light Yellow" at bounding box center [148, 29] width 7 height 7
drag, startPoint x: 82, startPoint y: 108, endPoint x: 53, endPoint y: 107, distance: 29.5
click at [54, 107] on html "[PERSON_NAME] - [PHONE_NUMBER] [EMAIL_ADDRESS][DOMAIN_NAME] D3 South Trail Hund…" at bounding box center [184, 40] width 260 height 519
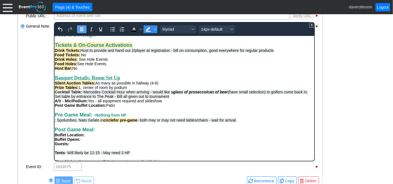
click at [147, 27] on icon "Background color Light Yellow" at bounding box center [148, 29] width 7 height 7
drag, startPoint x: 87, startPoint y: 117, endPoint x: 55, endPoint y: 118, distance: 31.4
click at [55, 103] on strong "A/V - Mic/Podium:" at bounding box center [71, 100] width 33 height 4
drag, startPoint x: 149, startPoint y: 28, endPoint x: 89, endPoint y: 6, distance: 63.3
click at [149, 28] on icon "Background color Light Yellow" at bounding box center [148, 29] width 7 height 7
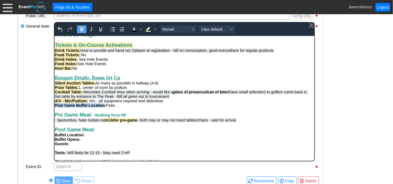
drag, startPoint x: 105, startPoint y: 122, endPoint x: 54, endPoint y: 122, distance: 50.6
click at [54, 122] on body "[PERSON_NAME] - [PHONE_NUMBER] [EMAIL_ADDRESS][DOMAIN_NAME] D3 South Trail Hund…" at bounding box center [184, 40] width 260 height 519
click at [148, 29] on icon "Background color Light Yellow" at bounding box center [148, 29] width 7 height 7
click at [173, 89] on div "Prize Tables: 1, center of room by podium" at bounding box center [184, 87] width 259 height 4
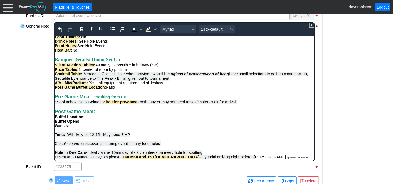
scroll to position [285, 0]
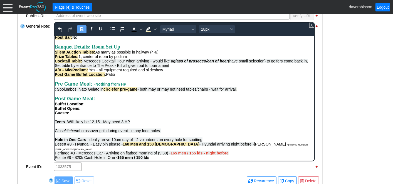
click at [112, 106] on div "Post Game Meal: Buffet Location:" at bounding box center [184, 100] width 259 height 10
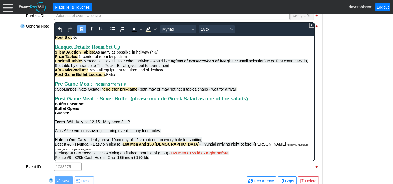
drag, startPoint x: 100, startPoint y: 116, endPoint x: 260, endPoint y: 119, distance: 159.7
click at [260, 106] on div "Post Game Meal: - Silver Buffet (please include Greek Salad as one of the salad…" at bounding box center [184, 100] width 259 height 10
click at [254, 106] on div "Post Game Meal: - Silver Buffet (please include Greek Salad as one of the salad…" at bounding box center [184, 100] width 259 height 10
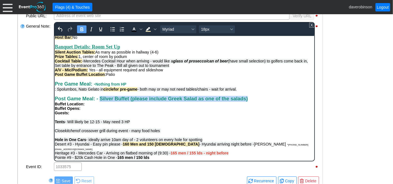
drag, startPoint x: 255, startPoint y: 116, endPoint x: 98, endPoint y: 115, distance: 156.1
click at [98, 106] on div "Post Game Meal: - Silver Buffet (please include Greek Salad as one of the salad…" at bounding box center [184, 100] width 259 height 10
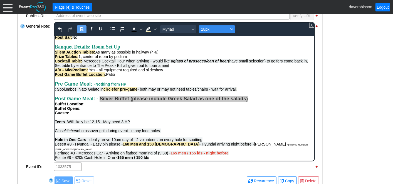
click at [231, 28] on icon "Font size 18px" at bounding box center [231, 29] width 3 height 3
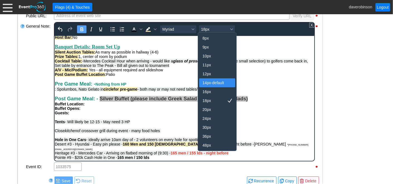
click at [209, 81] on div "14px-default" at bounding box center [214, 82] width 22 height 7
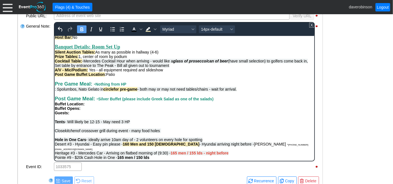
click at [208, 115] on div "Guests:" at bounding box center [184, 112] width 259 height 4
drag, startPoint x: 154, startPoint y: 116, endPoint x: 175, endPoint y: 115, distance: 21.4
click at [175, 101] on span "Silver Buffet (please include Greek Salad as one of the salads)" at bounding box center [155, 98] width 115 height 4
click at [155, 28] on icon "Background color Light Yellow" at bounding box center [155, 29] width 3 height 3
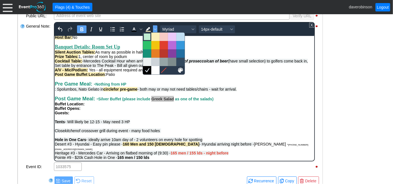
drag, startPoint x: 146, startPoint y: 39, endPoint x: 137, endPoint y: 60, distance: 23.2
click at [146, 39] on div at bounding box center [147, 36] width 7 height 7
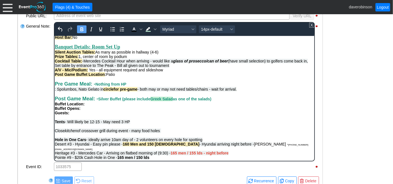
click at [236, 106] on div "Post Game Meal: - Silver Buffet (please include Greek Salad as one of the salad…" at bounding box center [184, 100] width 259 height 10
click at [86, 110] on div "Buffet Opens:" at bounding box center [184, 108] width 259 height 4
drag, startPoint x: 81, startPoint y: 125, endPoint x: 150, endPoint y: 124, distance: 69.6
click at [150, 110] on div "Buffet Opens: Approx 7:45-8:00pm - Based on pace" at bounding box center [184, 108] width 259 height 4
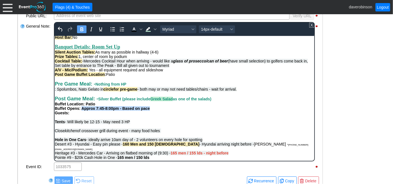
click at [81, 29] on icon "Bold" at bounding box center [81, 29] width 7 height 7
click at [96, 106] on div "Post Game Meal: - Silver Buffet (please include Greek Salad as one of the salad…" at bounding box center [184, 100] width 259 height 10
drag, startPoint x: 95, startPoint y: 120, endPoint x: 55, endPoint y: 120, distance: 39.8
click at [55, 106] on div "Post Game Meal: - Silver Buffet (please include Greek Salad as one of the salad…" at bounding box center [184, 100] width 259 height 10
click at [84, 106] on strong "Buffet Location: Patio" at bounding box center [75, 103] width 40 height 4
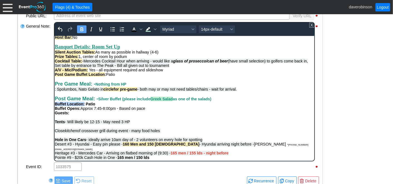
drag, startPoint x: 84, startPoint y: 120, endPoint x: 108, endPoint y: 154, distance: 41.5
click at [54, 120] on html "[PERSON_NAME] - [PHONE_NUMBER] [EMAIL_ADDRESS][DOMAIN_NAME] D3 South Trail Hund…" at bounding box center [184, 9] width 260 height 519
click at [154, 29] on icon "Background color Light Green" at bounding box center [155, 29] width 3 height 3
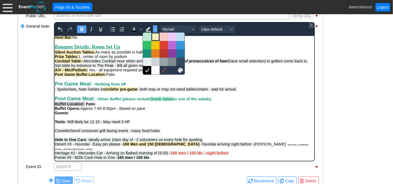
drag, startPoint x: 155, startPoint y: 36, endPoint x: 80, endPoint y: 29, distance: 74.9
click at [155, 36] on div at bounding box center [155, 36] width 7 height 7
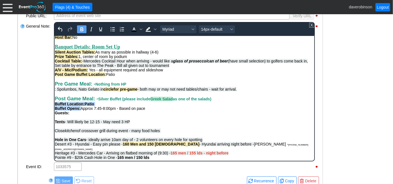
drag, startPoint x: 80, startPoint y: 125, endPoint x: 107, endPoint y: 152, distance: 38.2
click at [54, 123] on html "[PERSON_NAME] - [PHONE_NUMBER] [EMAIL_ADDRESS][DOMAIN_NAME] D3 South Trail Hund…" at bounding box center [184, 9] width 260 height 519
drag, startPoint x: 134, startPoint y: 133, endPoint x: 127, endPoint y: 130, distance: 7.5
drag, startPoint x: 55, startPoint y: 126, endPoint x: 80, endPoint y: 127, distance: 25.0
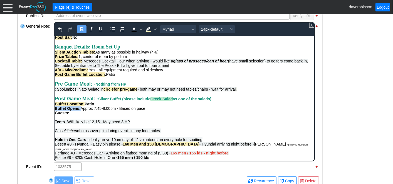
click at [80, 110] on strong "Buffet Opens:" at bounding box center [68, 108] width 26 height 4
drag, startPoint x: 148, startPoint y: 30, endPoint x: 86, endPoint y: 5, distance: 66.9
click at [148, 29] on icon "Background color Light Yellow" at bounding box center [148, 29] width 7 height 7
drag, startPoint x: 69, startPoint y: 130, endPoint x: 108, endPoint y: 162, distance: 50.3
click at [54, 130] on html "[PERSON_NAME] - [PHONE_NUMBER] [EMAIL_ADDRESS][DOMAIN_NAME] D3 South Trail Hund…" at bounding box center [184, 9] width 260 height 519
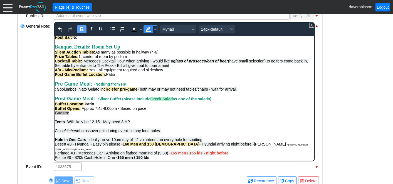
drag, startPoint x: 145, startPoint y: 30, endPoint x: 86, endPoint y: 7, distance: 63.2
click at [145, 30] on icon "Background color Light Yellow" at bounding box center [148, 29] width 7 height 7
click at [88, 115] on div "Guests:" at bounding box center [184, 112] width 259 height 4
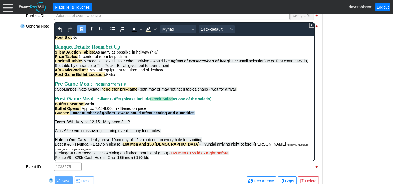
drag, startPoint x: 70, startPoint y: 130, endPoint x: 197, endPoint y: 129, distance: 127.7
click at [197, 115] on div "Guests: Exact number of golfers - aware could affect seating and quantities" at bounding box center [184, 112] width 259 height 4
drag, startPoint x: 81, startPoint y: 27, endPoint x: 107, endPoint y: 33, distance: 26.5
click at [82, 27] on icon "Bold" at bounding box center [81, 29] width 7 height 7
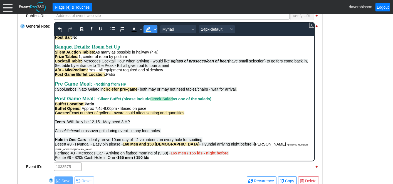
click at [155, 29] on icon "Background color Light Yellow" at bounding box center [155, 29] width 3 height 2
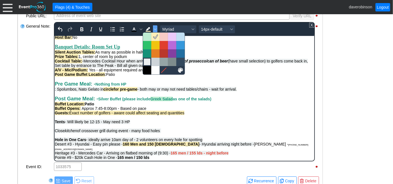
click at [147, 63] on div at bounding box center [147, 61] width 7 height 7
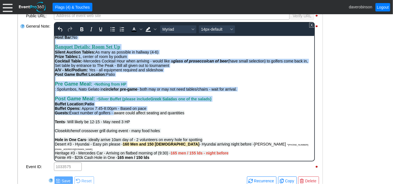
drag, startPoint x: 115, startPoint y: 131, endPoint x: 184, endPoint y: 133, distance: 68.5
click at [91, 28] on icon "Italic" at bounding box center [91, 29] width 7 height 7
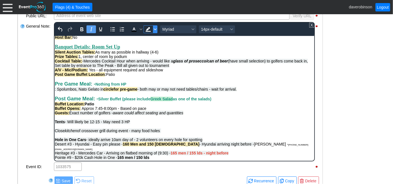
click at [154, 29] on icon "Background color Light Gray" at bounding box center [155, 29] width 3 height 3
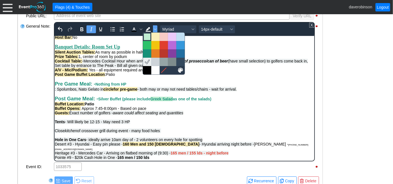
drag, startPoint x: 149, startPoint y: 39, endPoint x: 103, endPoint y: 19, distance: 50.5
click at [149, 39] on div at bounding box center [147, 36] width 7 height 7
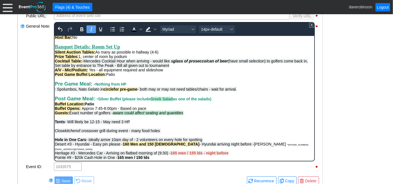
click at [200, 115] on div "Guests: Exact number of golfers - aware could affect seating and quantities" at bounding box center [184, 112] width 259 height 4
click at [127, 115] on em "aware could affect seating and quantities" at bounding box center [148, 112] width 71 height 4
click at [23, 116] on div at bounding box center [23, 91] width 6 height 140
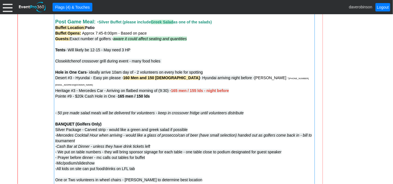
scroll to position [631, 0]
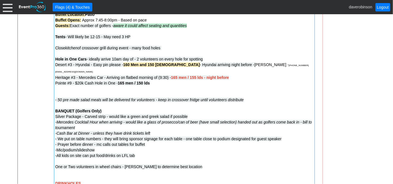
drag, startPoint x: 85, startPoint y: 122, endPoint x: 53, endPoint y: 116, distance: 32.5
click at [78, 124] on div "Silver Package - Carved strip - would like a green and greek salad if possible …" at bounding box center [184, 129] width 258 height 33
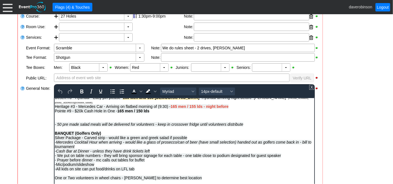
scroll to position [409, 0]
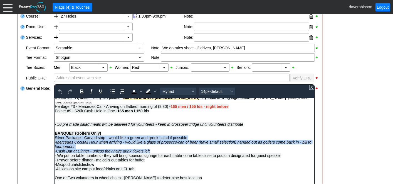
drag, startPoint x: 160, startPoint y: 149, endPoint x: 50, endPoint y: 134, distance: 110.9
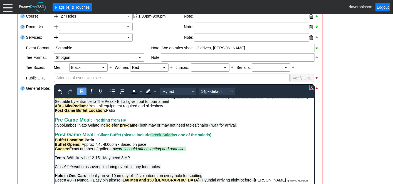
scroll to position [298, 0]
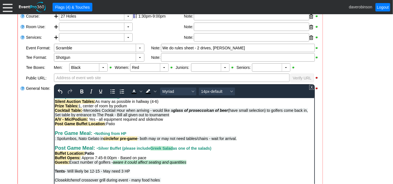
click at [124, 125] on div "Post Game Buffet Location : Patio" at bounding box center [184, 123] width 259 height 4
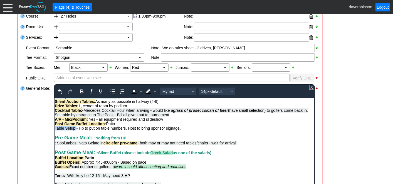
drag, startPoint x: 76, startPoint y: 145, endPoint x: 47, endPoint y: 146, distance: 29.2
click at [54, 146] on html "[PERSON_NAME] - [PHONE_NUMBER] [EMAIL_ADDRESS][DOMAIN_NAME] D3 South Trail Hund…" at bounding box center [184, 51] width 260 height 505
click at [78, 89] on icon "Bold" at bounding box center [81, 91] width 7 height 7
click at [153, 91] on span "Background color Black" at bounding box center [155, 91] width 4 height 8
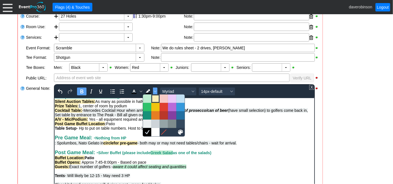
click at [154, 98] on div at bounding box center [155, 98] width 7 height 7
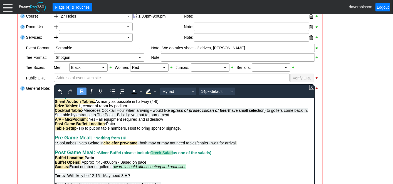
click at [188, 130] on div "Table Setup - Hp to put on table numbers. Host to bring sponsor signage." at bounding box center [184, 127] width 259 height 4
click at [77, 130] on div "Table Setup - Hp to put on table numbers. Host to bring sponsor signage." at bounding box center [184, 127] width 259 height 4
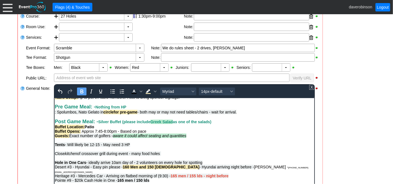
scroll to position [360, 0]
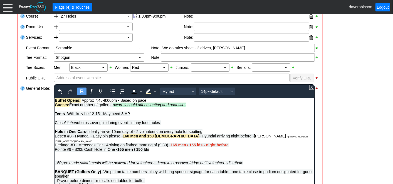
click at [55, 102] on span "Buffet Opens:" at bounding box center [68, 100] width 26 height 4
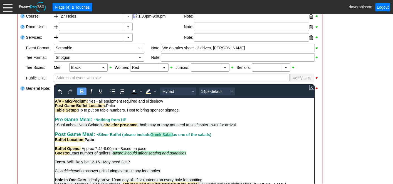
scroll to position [329, 0]
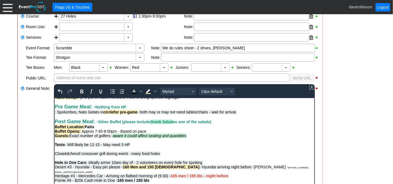
click at [149, 133] on div "Buffet Opens: Approx 7:45-8:00pm - Based on pace" at bounding box center [184, 131] width 259 height 4
click at [173, 133] on div "Buffet Opens: Approx 7:45-8:00pm - Based on pace - Waiting for all in. Host to …" at bounding box center [184, 131] width 259 height 4
click at [30, 125] on div "General Note:" at bounding box center [40, 153] width 28 height 140
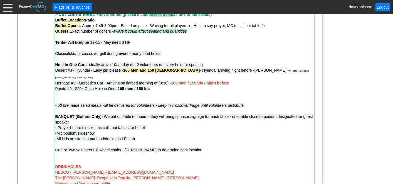
scroll to position [662, 0]
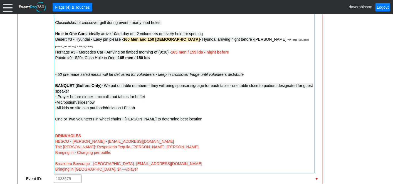
drag, startPoint x: 105, startPoint y: 99, endPoint x: 64, endPoint y: 88, distance: 42.6
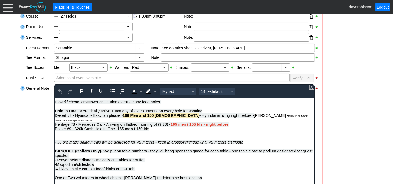
scroll to position [396, 0]
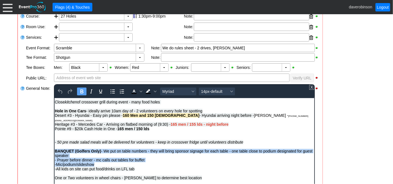
drag, startPoint x: 102, startPoint y: 163, endPoint x: 50, endPoint y: 147, distance: 54.2
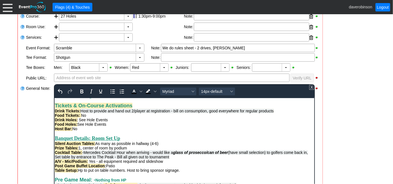
scroll to position [254, 0]
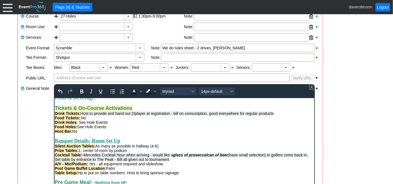
click at [92, 133] on div "Host Bar: No" at bounding box center [184, 131] width 259 height 4
drag, startPoint x: 96, startPoint y: 147, endPoint x: 107, endPoint y: 146, distance: 10.6
click at [107, 133] on span "Please note- all kids at event can put food and soft drinks on event tab" at bounding box center [132, 131] width 121 height 4
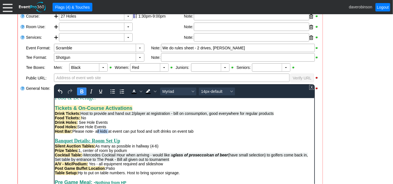
drag, startPoint x: 81, startPoint y: 90, endPoint x: 89, endPoint y: 90, distance: 8.3
click at [81, 90] on icon "Bold" at bounding box center [81, 91] width 7 height 7
drag, startPoint x: 89, startPoint y: 90, endPoint x: 117, endPoint y: 92, distance: 28.2
click at [89, 90] on icon "Italic" at bounding box center [91, 91] width 7 height 7
click at [139, 91] on icon "Text color Black" at bounding box center [140, 91] width 3 height 3
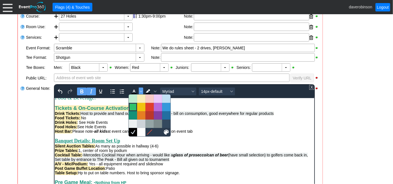
click at [131, 106] on div at bounding box center [133, 106] width 7 height 7
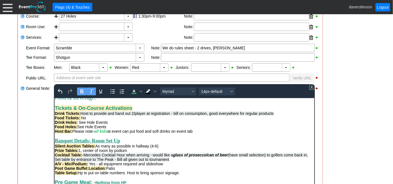
click at [145, 115] on span "Host to provide and hand out 2/player at registration - bill on consumption, go…" at bounding box center [176, 113] width 193 height 4
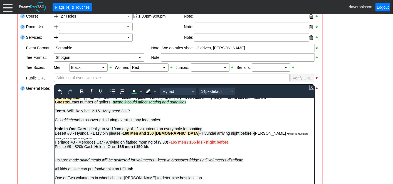
scroll to position [167, 0]
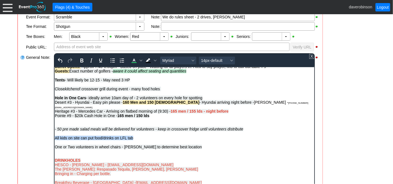
drag, startPoint x: 140, startPoint y: 136, endPoint x: 54, endPoint y: 135, distance: 86.0
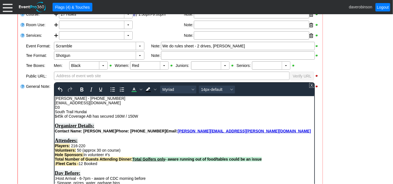
scroll to position [106, 0]
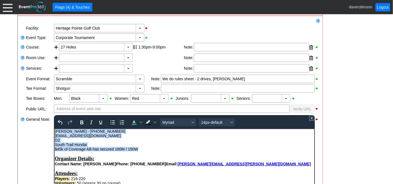
drag, startPoint x: 156, startPoint y: 150, endPoint x: 104, endPoint y: 257, distance: 118.8
copy body "[PERSON_NAME] - [PHONE_NUMBER] [EMAIL_ADDRESS][DOMAIN_NAME] D3 South Trail Hund…"
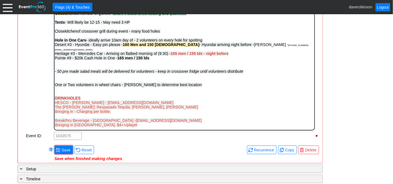
scroll to position [373, 0]
click at [182, 124] on div "Bringing in [GEOGRAPHIC_DATA], $4++/player" at bounding box center [184, 124] width 259 height 4
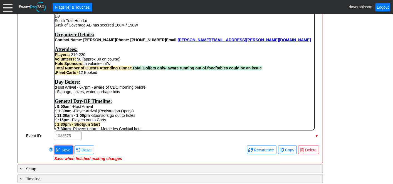
scroll to position [167, 0]
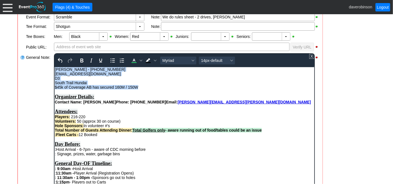
drag, startPoint x: 143, startPoint y: 87, endPoint x: 53, endPoint y: 70, distance: 91.3
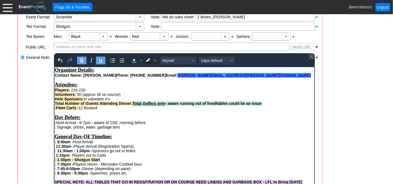
click at [224, 76] on div "Contact Name: [PERSON_NAME] Phone: [PHONE_NUMBER] Email: [PERSON_NAME][EMAIL_AD…" at bounding box center [184, 75] width 259 height 4
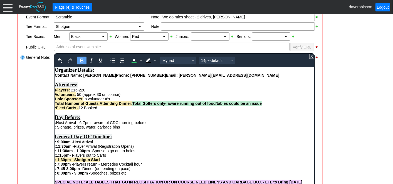
click at [213, 87] on div "Attendees:" at bounding box center [184, 85] width 259 height 6
click at [152, 76] on strong "Phone: [PHONE_NUMBER]" at bounding box center [141, 75] width 50 height 4
click at [223, 133] on div "Rich Text Area. Press ALT-0 for help." at bounding box center [184, 131] width 259 height 4
click at [36, 95] on div "General Note:" at bounding box center [40, 123] width 28 height 140
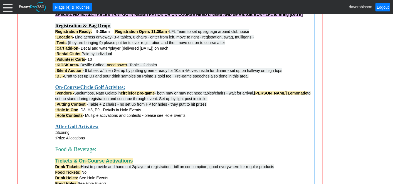
scroll to position [353, 0]
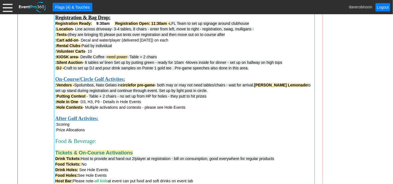
click at [81, 103] on div ":Hole in One - D3, H3, P9 - Details in Hole Events" at bounding box center [184, 102] width 258 height 6
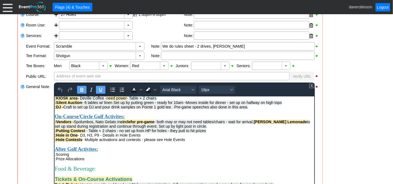
scroll to position [185, 0]
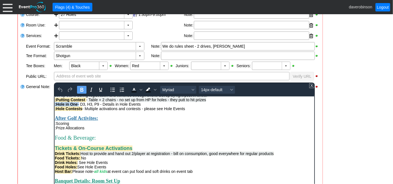
drag, startPoint x: 80, startPoint y: 115, endPoint x: 107, endPoint y: 207, distance: 96.0
click at [54, 113] on html "Organizer Details: Contact Name: [PERSON_NAME] Phone: [PHONE_NUMBER] Email: [PE…" at bounding box center [184, 152] width 260 height 483
click at [154, 90] on icon "Background color Black" at bounding box center [155, 89] width 3 height 3
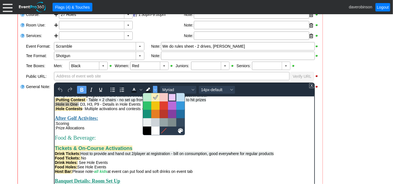
click at [169, 97] on div at bounding box center [172, 97] width 7 height 7
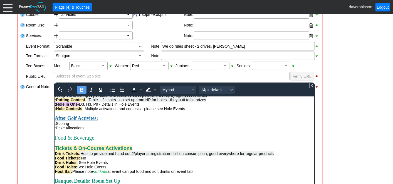
click at [173, 121] on div "After Golf Activites:" at bounding box center [184, 118] width 259 height 6
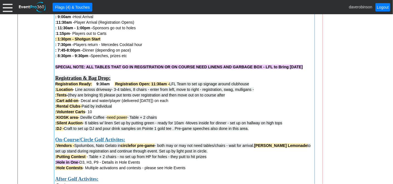
scroll to position [324, 0]
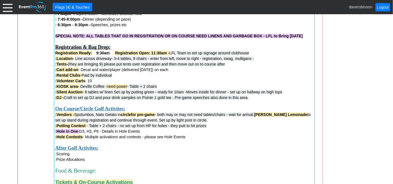
click at [308, 38] on div "SPECIAL NOTE: ALL TABLES THAT GO IN REGSITRATION OR ON COURSE NEED LINENS AND G…" at bounding box center [184, 36] width 258 height 6
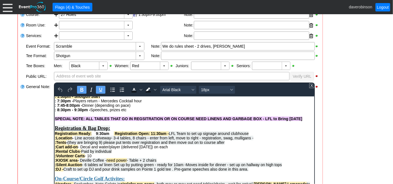
scroll to position [93, 0]
drag, startPoint x: 308, startPoint y: 125, endPoint x: 55, endPoint y: 124, distance: 252.3
click at [55, 120] on div "SPECIAL NOTE: ALL TABLES THAT GO IN REGSITRATION OR ON COURSE NEED LINENS AND G…" at bounding box center [184, 118] width 259 height 4
click at [154, 89] on icon "Background color Black" at bounding box center [155, 89] width 3 height 3
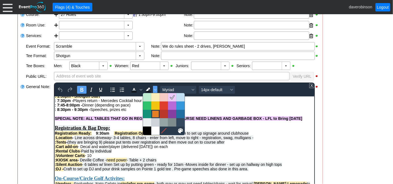
click at [156, 113] on div at bounding box center [155, 113] width 7 height 7
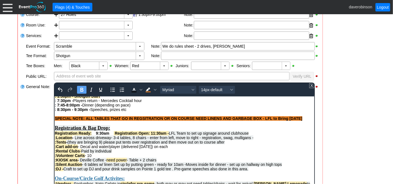
click at [178, 130] on div "Registration & Bag Drop:" at bounding box center [184, 125] width 259 height 10
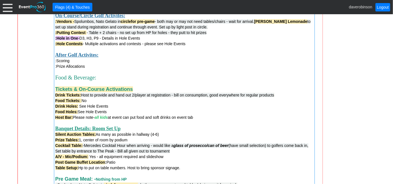
scroll to position [447, 0]
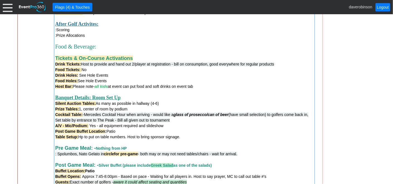
drag, startPoint x: 117, startPoint y: 122, endPoint x: 123, endPoint y: 121, distance: 6.3
click at [123, 121] on span "-Mercedes Cocktail Hour when arriving - would like a glass of prosecco/can of b…" at bounding box center [181, 117] width 253 height 10
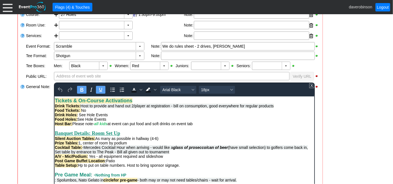
scroll to position [247, 0]
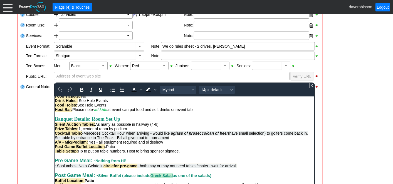
click at [123, 139] on span "-Mercedes Cocktail Hour when arriving - would like a glass of prosecco/can of b…" at bounding box center [181, 134] width 253 height 9
drag, startPoint x: 123, startPoint y: 152, endPoint x: 137, endPoint y: 154, distance: 14.9
click at [137, 139] on span "-Mercedes Cocktail Hour when arriving - would like a glass of prosecco/can of b…" at bounding box center [181, 134] width 253 height 9
click at [83, 88] on icon "Bold" at bounding box center [81, 89] width 7 height 7
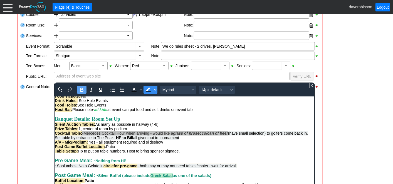
click at [154, 89] on icon "Background color Black" at bounding box center [155, 90] width 3 height 2
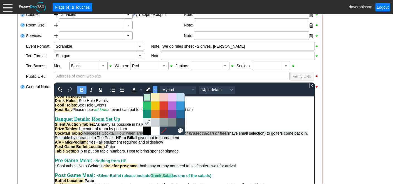
click at [147, 96] on div at bounding box center [147, 97] width 7 height 7
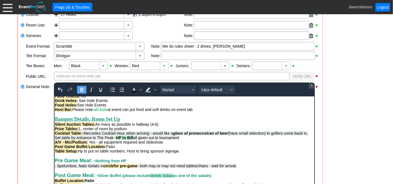
click at [186, 135] on em "glass of prosecco/can of beer" at bounding box center [200, 132] width 55 height 4
click at [83, 153] on div "Table Setup: Hp to put on table numbers. Host to bring sponsor signage." at bounding box center [184, 150] width 259 height 4
drag, startPoint x: 78, startPoint y: 167, endPoint x: 95, endPoint y: 166, distance: 16.4
click at [95, 153] on div "Table Setup: HP to put on table numbers. Host to bring sponsor signage." at bounding box center [184, 150] width 259 height 4
click at [149, 90] on icon "Background color Light Green" at bounding box center [148, 89] width 7 height 7
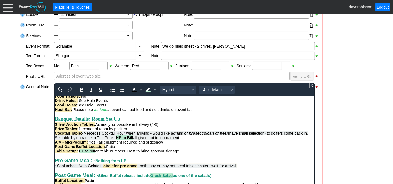
click at [199, 153] on div "Table Setup: HP to put on table numbers. Host to bring sponsor signage." at bounding box center [184, 150] width 259 height 4
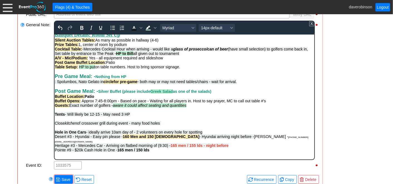
scroll to position [279, 0]
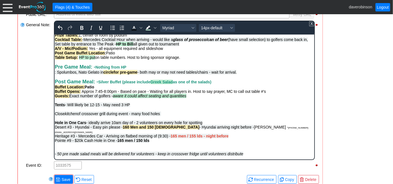
drag, startPoint x: 137, startPoint y: 122, endPoint x: 107, endPoint y: 153, distance: 43.7
copy span "Tents - Will likely be 12-15 - May need 3 HP"
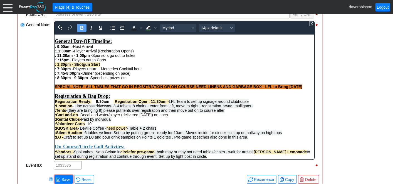
scroll to position [32, 0]
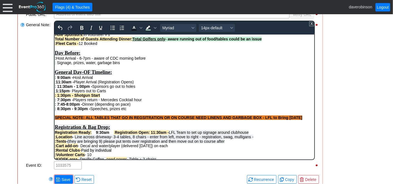
click at [124, 65] on div ": Signage, prizes, water, garbage bins" at bounding box center [184, 62] width 259 height 4
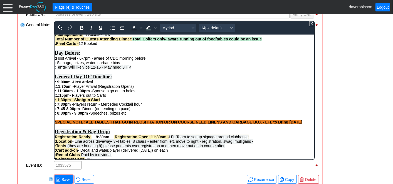
click at [103, 69] on span "Tents - Will likely be 12-15 - May need 3 HP" at bounding box center [93, 67] width 75 height 4
drag, startPoint x: 68, startPoint y: 72, endPoint x: 57, endPoint y: 73, distance: 10.9
click at [57, 69] on span "Tents - Will likely be 12-15 arriving day before or morning of- May need 3 HP" at bounding box center [122, 67] width 132 height 4
click at [155, 27] on icon "Background color Light Green" at bounding box center [155, 28] width 3 height 2
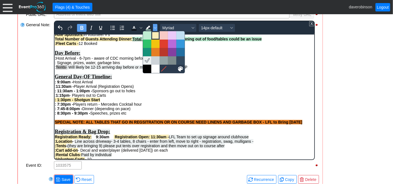
click at [154, 33] on div at bounding box center [155, 35] width 7 height 7
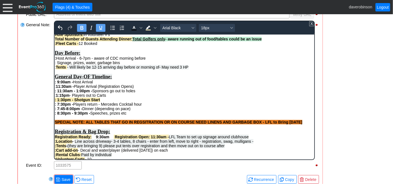
click at [140, 79] on div "General Day-OF Timeline:" at bounding box center [184, 76] width 259 height 6
click at [35, 85] on div "General Note:" at bounding box center [40, 90] width 28 height 140
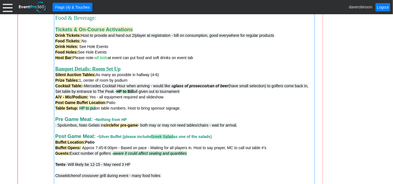
scroll to position [447, 0]
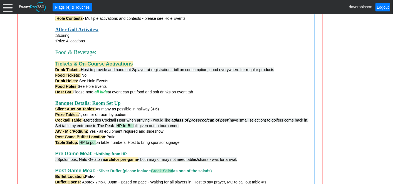
click at [121, 55] on div "Food & Beverage:" at bounding box center [184, 52] width 258 height 6
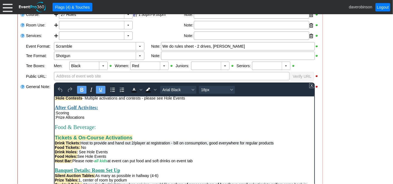
scroll to position [216, 0]
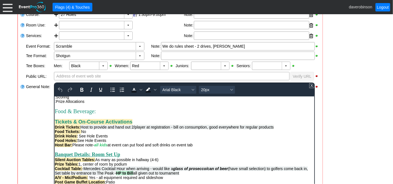
click at [136, 114] on div "Food & Beverage:" at bounding box center [184, 111] width 259 height 6
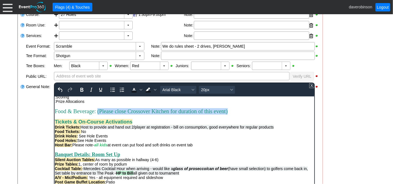
drag, startPoint x: 110, startPoint y: 126, endPoint x: 293, endPoint y: 121, distance: 183.4
click at [293, 114] on div "Food & Beverage: (Please close Crossover Kitchen for duration of this event)" at bounding box center [184, 111] width 259 height 6
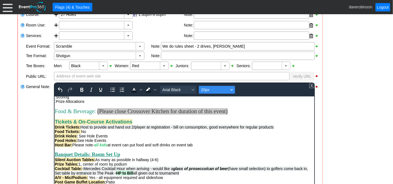
click at [231, 88] on icon "Font size 20px" at bounding box center [231, 89] width 3 height 3
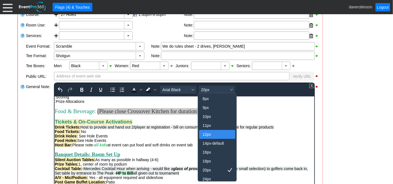
click at [209, 133] on div "12px" at bounding box center [214, 134] width 22 height 7
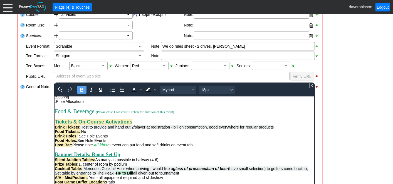
click at [193, 124] on div "Tickets & On-Course Activations" at bounding box center [184, 122] width 259 height 6
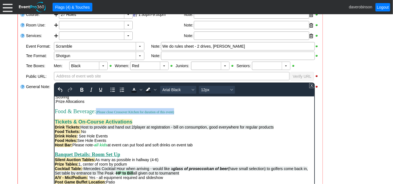
drag, startPoint x: 218, startPoint y: 125, endPoint x: 110, endPoint y: 124, distance: 108.5
click at [110, 114] on div "Food & Beverage: (Please close Crossover Kitchen for duration of this event)" at bounding box center [184, 111] width 259 height 6
click at [136, 89] on icon "Text color Black" at bounding box center [133, 89] width 7 height 7
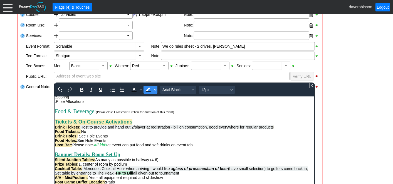
click at [154, 90] on icon "Background color Black" at bounding box center [155, 89] width 3 height 3
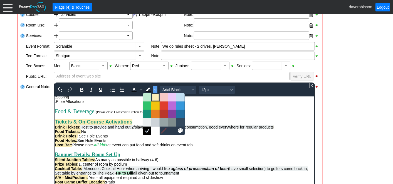
click at [153, 95] on div at bounding box center [155, 97] width 7 height 7
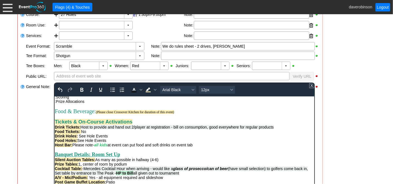
click at [167, 114] on span "Food & Beverage: (Please close Crossover Kitchen for duration of this event)" at bounding box center [114, 111] width 119 height 6
drag, startPoint x: 220, startPoint y: 125, endPoint x: 110, endPoint y: 123, distance: 110.4
click at [110, 114] on div "Food & Beverage: (Please close Crossover Kitchen for duration of this event)" at bounding box center [184, 111] width 259 height 6
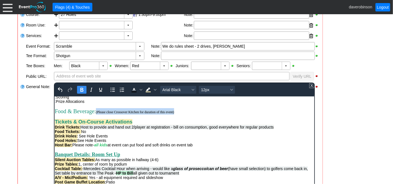
click at [84, 89] on icon "Bold" at bounding box center [81, 89] width 7 height 7
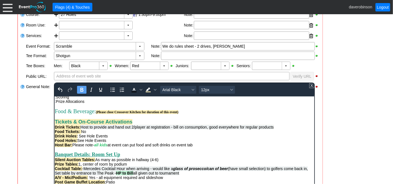
click at [84, 89] on icon "Bold" at bounding box center [81, 89] width 7 height 7
click at [83, 89] on icon "Bold" at bounding box center [81, 90] width 3 height 4
click at [234, 119] on div "Rich Text Area. Press ALT-0 for help." at bounding box center [184, 116] width 259 height 4
click at [178, 113] on span "(Please close Crossover Kitchen for duration of this event)" at bounding box center [137, 112] width 83 height 4
click at [110, 113] on span "(Please close Crossover Kitchen for duration of this event-[PERSON_NAME])" at bounding box center [151, 112] width 111 height 4
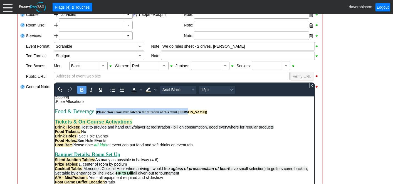
drag, startPoint x: 111, startPoint y: 126, endPoint x: 230, endPoint y: 124, distance: 119.1
click at [230, 114] on div "Food & Beverage: (Please close Crossover Kitchen for duration of this event-[PE…" at bounding box center [184, 111] width 259 height 6
click at [83, 90] on icon "Bold" at bounding box center [81, 89] width 7 height 7
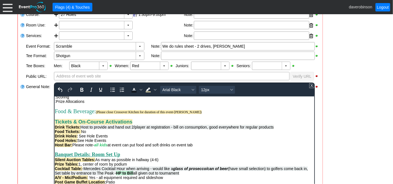
click at [233, 114] on div "Food & Beverage: (Please close Crossover Kitchen for duration of this event-[PE…" at bounding box center [184, 111] width 259 height 6
drag, startPoint x: 233, startPoint y: 126, endPoint x: 110, endPoint y: 124, distance: 122.1
click at [110, 114] on div "Food & Beverage: (Please close Crossover Kitchen for duration of this event-[PE…" at bounding box center [184, 111] width 259 height 6
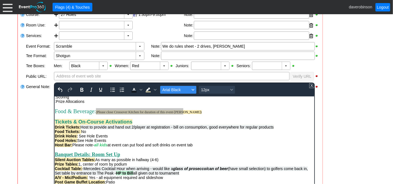
click at [194, 90] on button "Arial Black" at bounding box center [178, 90] width 36 height 8
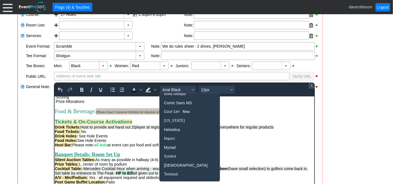
scroll to position [48, 0]
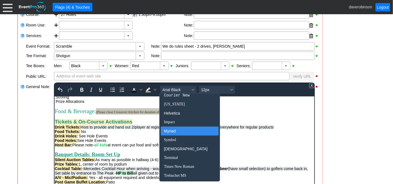
click at [178, 130] on div "Myriad" at bounding box center [186, 130] width 44 height 7
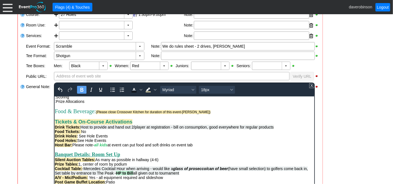
click at [225, 124] on div "Tickets & On-Course Activations" at bounding box center [184, 122] width 259 height 6
drag, startPoint x: 147, startPoint y: 126, endPoint x: 158, endPoint y: 125, distance: 10.9
click at [158, 113] on span "(Please close Crossover Kitchen for duration of this event-[PERSON_NAME])" at bounding box center [153, 112] width 115 height 4
drag, startPoint x: 82, startPoint y: 90, endPoint x: 86, endPoint y: 93, distance: 6.0
click at [82, 90] on icon "Bold" at bounding box center [81, 89] width 7 height 7
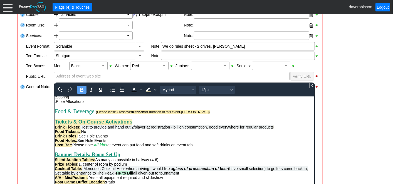
click at [167, 124] on div "Tickets & On-Course Activations" at bounding box center [184, 122] width 259 height 6
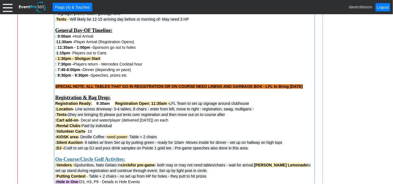
scroll to position [293, 0]
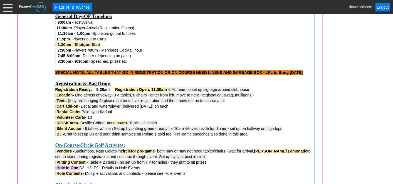
click at [309, 73] on div "SPECIAL NOTE: ALL TABLES THAT GO IN REGSITRATION OR ON COURSE NEED LINENS AND G…" at bounding box center [184, 73] width 258 height 6
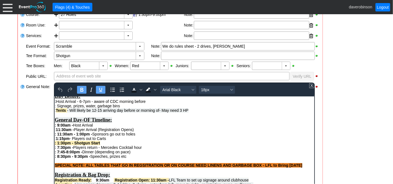
scroll to position [62, 0]
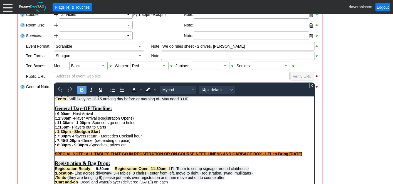
drag, startPoint x: 308, startPoint y: 161, endPoint x: 55, endPoint y: 158, distance: 254.0
click at [55, 156] on div "SPECIAL NOTE: ALL TABLES THAT GO IN REGSITRATION OR ON COURSE NEED LINENS AND G…" at bounding box center [184, 153] width 259 height 4
copy strong "SPECIAL NOTE: ALL TABLES THAT GO IN REGSITRATION OR ON COURSE NEED LINENS AND G…"
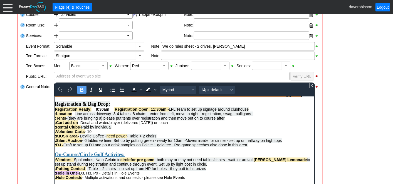
scroll to position [124, 0]
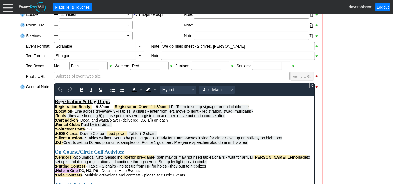
click at [253, 144] on div ":DJ - Craft to set up DJ and pour drink samples on Pointe 1 gold tee . Pre-game…" at bounding box center [184, 142] width 259 height 4
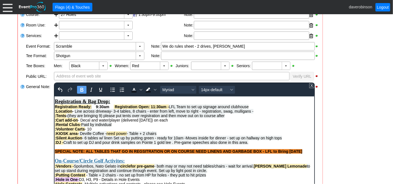
click at [302, 94] on strong "SPECIAL NOTE: ALL TABLES THAT GO IN REGSITRATION OR ON COURSE NEED LINENS AND G…" at bounding box center [179, 91] width 248 height 4
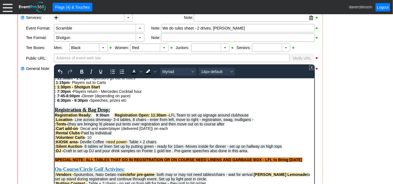
scroll to position [169, 0]
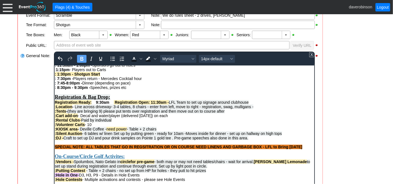
drag, startPoint x: 55, startPoint y: 156, endPoint x: 306, endPoint y: 156, distance: 250.9
click at [302, 149] on strong "SPECIAL NOTE: ALL TABLES THAT GO IN REGSITRATION OR ON COURSE NEED LINENS AND G…" at bounding box center [179, 146] width 248 height 4
click at [154, 59] on icon "Background color Black" at bounding box center [155, 58] width 3 height 3
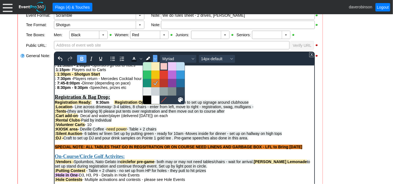
click at [166, 68] on div at bounding box center [164, 66] width 7 height 7
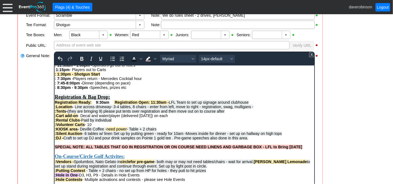
click at [215, 117] on div ":Cart add-on - Decal and water/player (delivered [DATE]) on each" at bounding box center [184, 115] width 259 height 4
click at [133, 149] on strong "SPECIAL NOTE: ALL TABLES THAT GO IN REGSITRATION OR ON COURSE NEED LINENS AND G…" at bounding box center [179, 146] width 248 height 4
click at [132, 149] on strong "SPECIAL NOTE: ALL TABLES FOR REGSITRATION OR ON COURSE NEED LINENS AND GARBAGE …" at bounding box center [172, 146] width 234 height 4
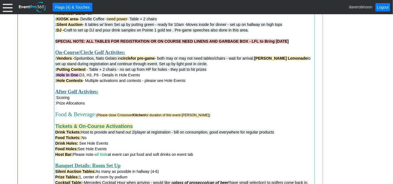
scroll to position [416, 0]
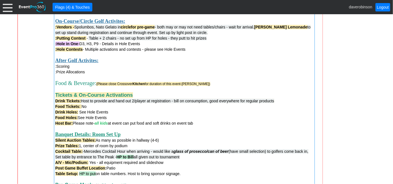
click at [79, 69] on div ":Scoring" at bounding box center [184, 66] width 258 height 6
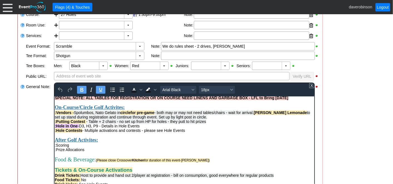
scroll to position [185, 0]
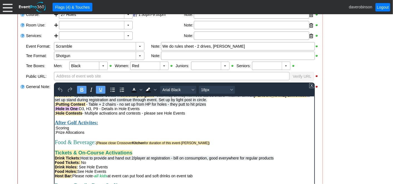
click at [95, 130] on div ":Scoring" at bounding box center [184, 127] width 259 height 4
click at [100, 139] on div "Rich Text Area. Press ALT-0 for help." at bounding box center [184, 136] width 259 height 4
click at [100, 134] on div ":Prize Allocations" at bounding box center [184, 132] width 259 height 4
click at [35, 152] on div "General Note:" at bounding box center [40, 152] width 28 height 140
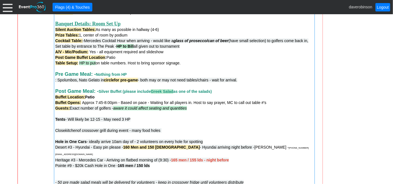
scroll to position [540, 0]
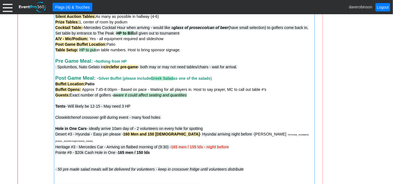
drag, startPoint x: 167, startPoint y: 121, endPoint x: 69, endPoint y: 117, distance: 98.3
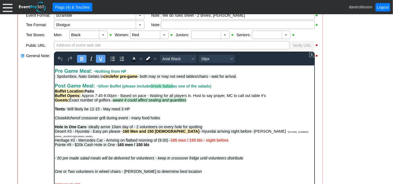
scroll to position [315, 0]
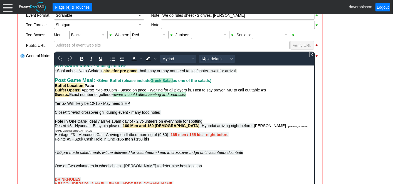
drag, startPoint x: 136, startPoint y: 122, endPoint x: 108, endPoint y: 184, distance: 68.2
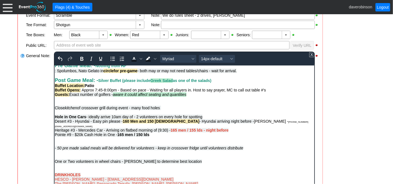
drag, startPoint x: 167, startPoint y: 125, endPoint x: 108, endPoint y: 189, distance: 87.2
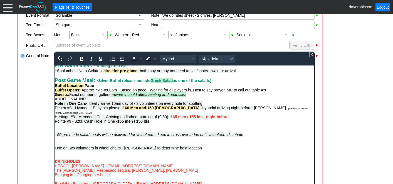
click at [56, 114] on div "ADDITIONAL INFO Hole in One Cars - ideally arrive 10am day of - 2 volunteers on…" at bounding box center [184, 105] width 259 height 18
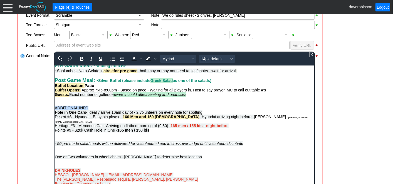
drag, startPoint x: 98, startPoint y: 125, endPoint x: 105, endPoint y: 185, distance: 60.8
click at [82, 58] on icon "Bold" at bounding box center [81, 59] width 3 height 4
click at [230, 58] on icon "Font size 14px-default" at bounding box center [231, 59] width 3 height 2
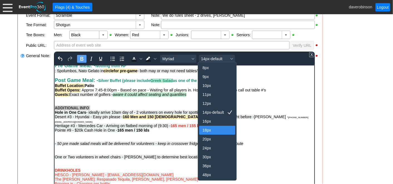
drag, startPoint x: 206, startPoint y: 129, endPoint x: 129, endPoint y: 66, distance: 100.3
click at [206, 129] on div "18px" at bounding box center [214, 130] width 22 height 7
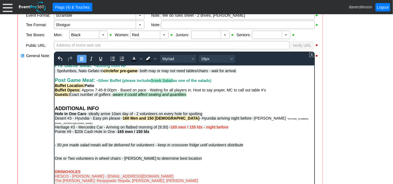
click at [183, 115] on span "Hole in One Cars - ideally arrive 10am day of - 2 volunteers on every hole for …" at bounding box center [129, 113] width 148 height 4
click at [216, 147] on em "- 50 pre made salad meals will be delivered for volunteers - keep in crossover …" at bounding box center [149, 144] width 189 height 4
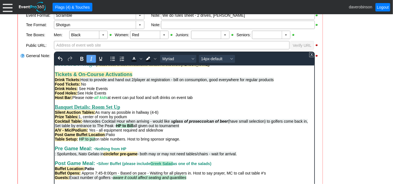
scroll to position [223, 0]
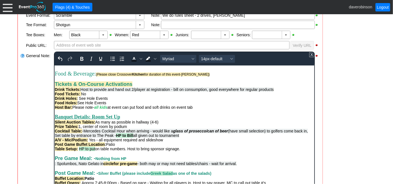
click at [197, 109] on div "Host Bar: Please note- all kids at event can put food and soft drinks on event …" at bounding box center [184, 107] width 259 height 4
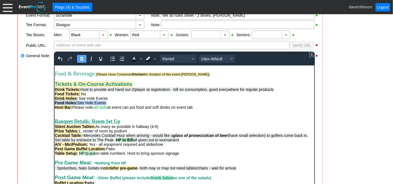
drag, startPoint x: 111, startPoint y: 117, endPoint x: 55, endPoint y: 116, distance: 56.5
click at [55, 105] on div "Food Holes: See Hole Events" at bounding box center [184, 102] width 259 height 4
copy div "Food Holes: See Hole Events"
click at [58, 113] on div "Rich Text Area. Press ALT-0 for help." at bounding box center [184, 111] width 259 height 4
click at [76, 113] on span "Food Holes:" at bounding box center [66, 111] width 23 height 4
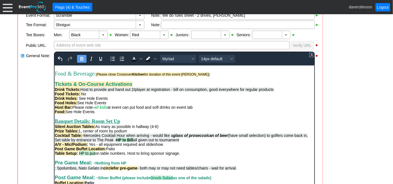
click at [55, 113] on span "Food:" at bounding box center [60, 111] width 11 height 4
click at [117, 113] on div "Volunteer Food: See Hole Events" at bounding box center [184, 111] width 259 height 4
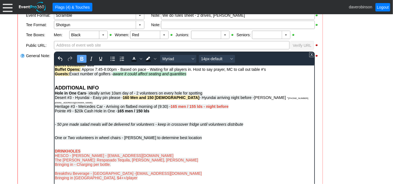
scroll to position [346, 0]
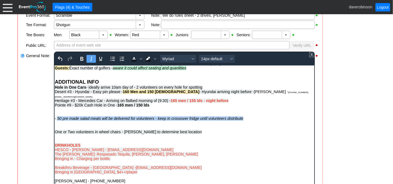
drag, startPoint x: 57, startPoint y: 131, endPoint x: 245, endPoint y: 130, distance: 187.8
click at [245, 120] on div "Heritage #3 - Mercedes Car - Arriving on flatbed morning of (9:30) - 165 men / …" at bounding box center [184, 109] width 259 height 22
copy em "50 pre made salad meals will be delivered for volunteers - keep in crossover fr…"
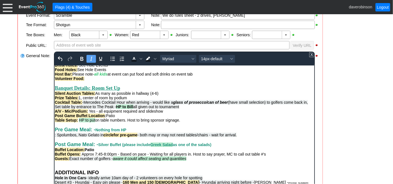
scroll to position [254, 0]
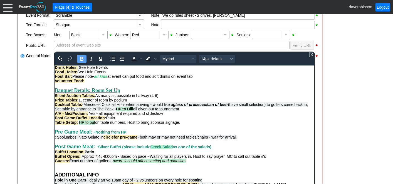
click at [95, 83] on div "Volunteer Food:" at bounding box center [184, 80] width 259 height 4
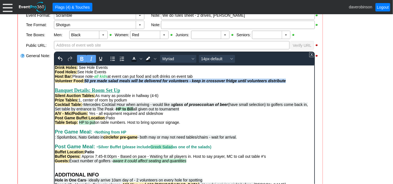
drag, startPoint x: 86, startPoint y: 95, endPoint x: 287, endPoint y: 95, distance: 201.7
click at [287, 83] on div "Volunteer Food: 50 pre made salad meals will be delivered for volunteers - keep…" at bounding box center [184, 80] width 259 height 4
drag, startPoint x: 90, startPoint y: 58, endPoint x: 84, endPoint y: 59, distance: 6.7
click at [90, 58] on icon "Italic" at bounding box center [91, 58] width 3 height 4
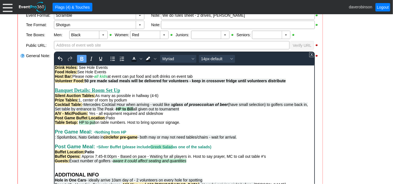
click at [81, 60] on icon "Bold" at bounding box center [81, 59] width 3 height 4
click at [111, 93] on strong "Banquet Details: Room Set Up" at bounding box center [87, 90] width 65 height 6
click at [256, 83] on span "50 pre made salad meals will be delivered for volunteers - keep in crossover fr…" at bounding box center [177, 80] width 186 height 4
click at [90, 83] on span "50 pre made salad meals will be delivered for volunteers - keep in crossover un…" at bounding box center [166, 80] width 165 height 4
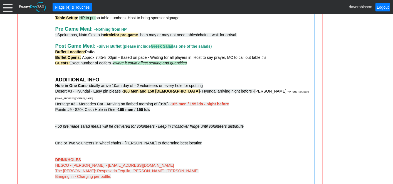
scroll to position [602, 0]
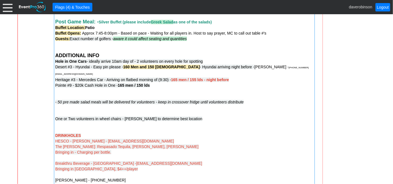
drag, startPoint x: 250, startPoint y: 98, endPoint x: 211, endPoint y: 94, distance: 39.4
click at [211, 94] on div "Heritage #3 - Mercedes Car - Arriving on flatbed morning of (9:30) - 165 men / …" at bounding box center [184, 91] width 258 height 28
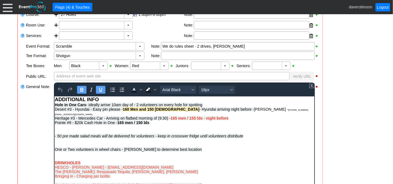
scroll to position [371, 0]
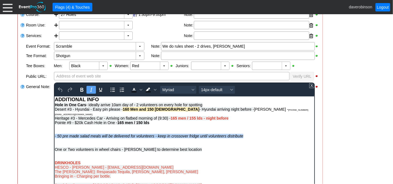
drag, startPoint x: 246, startPoint y: 137, endPoint x: 108, endPoint y: 231, distance: 167.0
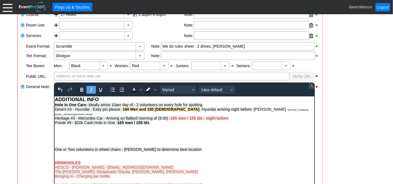
scroll to position [374, 0]
click at [65, 128] on div "Heritage #3 - Mercedes Car - Arriving on flatbed morning of (9:30) - 165 men / …" at bounding box center [184, 126] width 259 height 22
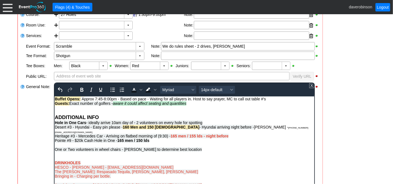
scroll to position [356, 0]
click at [102, 121] on div "ADDITIONAL INFO Hole in One Cars - ideally arrive 10am day of - 2 volunteers on…" at bounding box center [184, 123] width 259 height 19
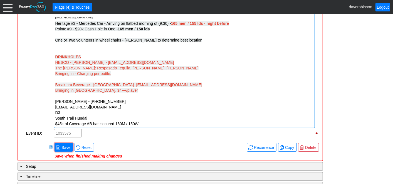
scroll to position [695, 0]
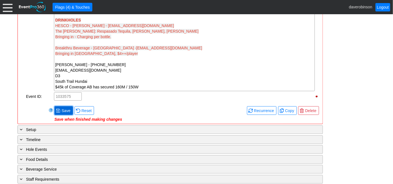
click at [66, 108] on span "Save" at bounding box center [65, 111] width 11 height 6
